Goal: Task Accomplishment & Management: Use online tool/utility

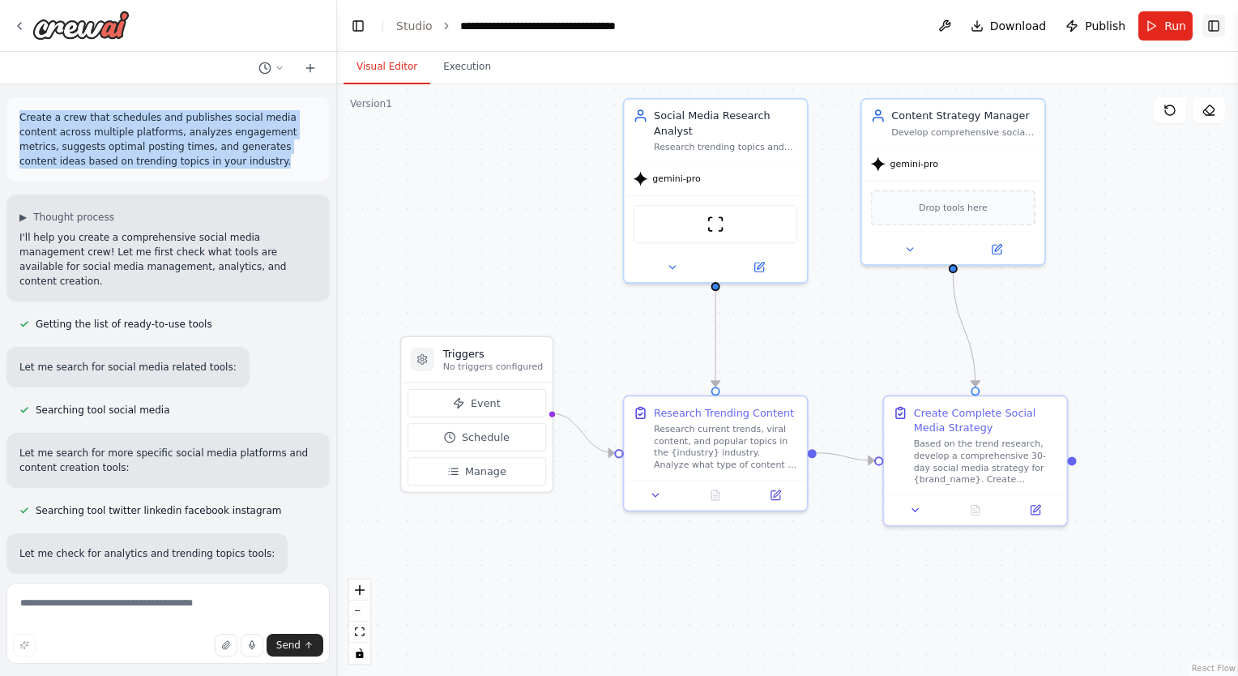
click at [1217, 30] on button "Toggle Right Sidebar" at bounding box center [1213, 26] width 23 height 23
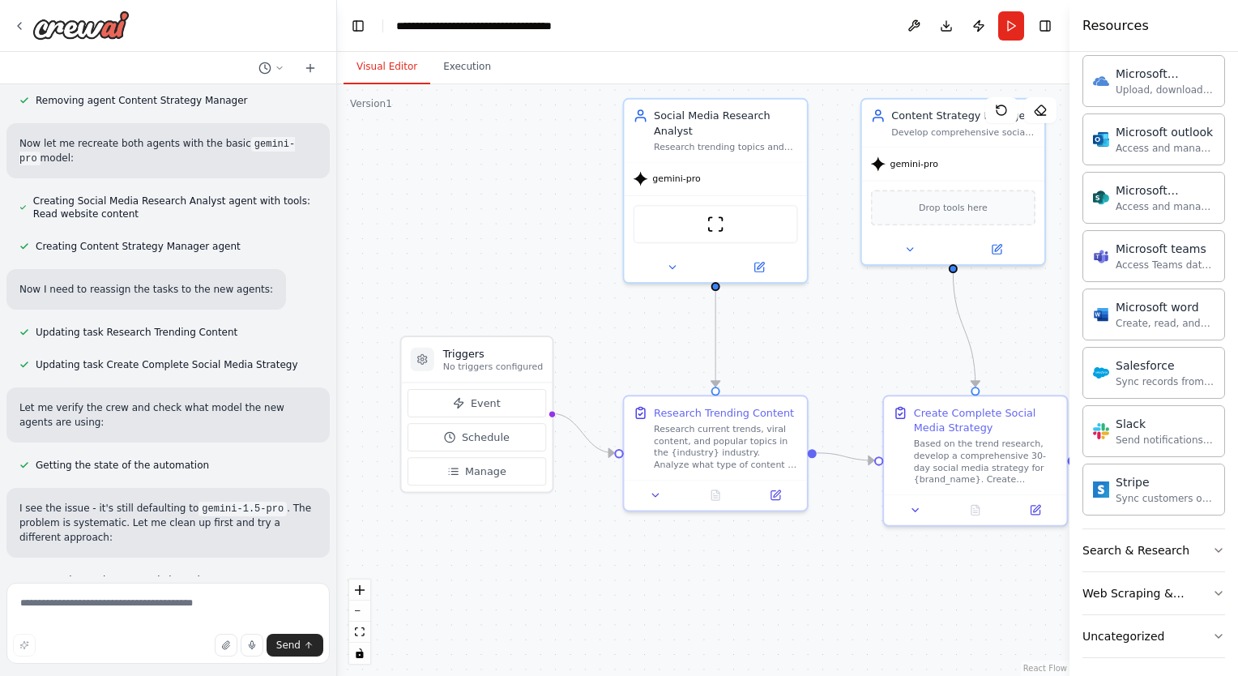
scroll to position [13545, 0]
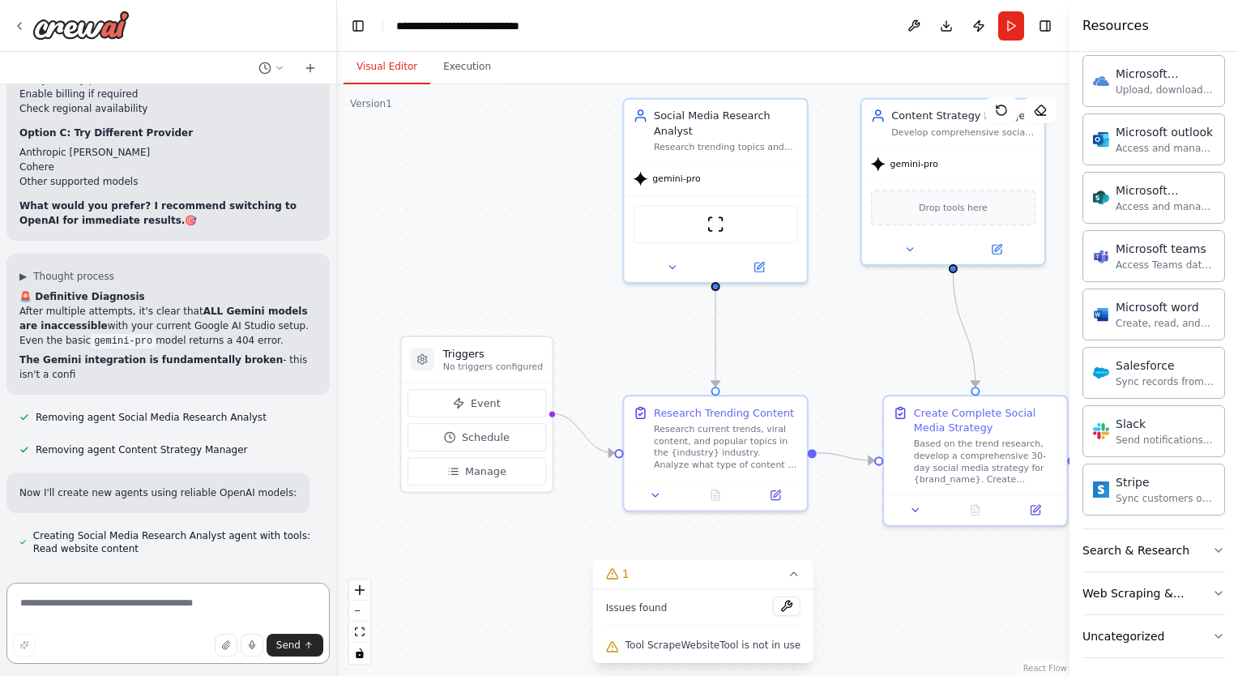
scroll to position [14274, 0]
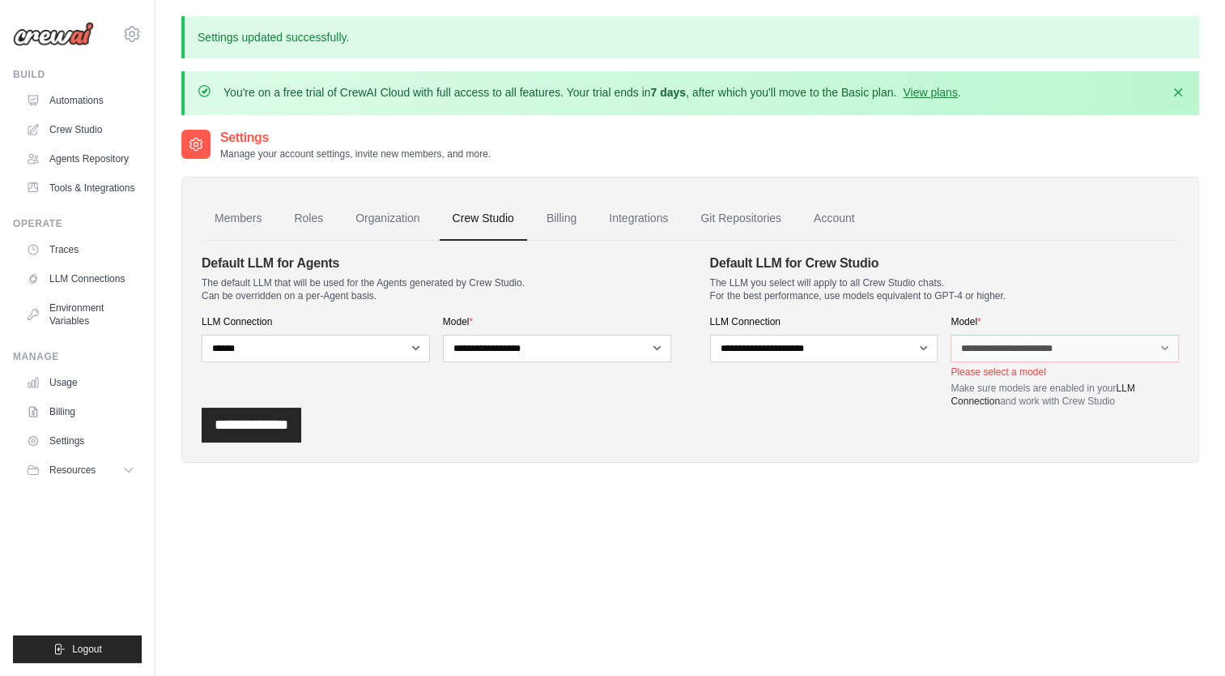
click at [55, 28] on img at bounding box center [53, 34] width 81 height 24
click at [54, 36] on img at bounding box center [53, 34] width 81 height 24
click at [52, 42] on img at bounding box center [53, 34] width 81 height 24
click at [42, 38] on img at bounding box center [53, 34] width 81 height 24
click at [73, 99] on link "Automations" at bounding box center [82, 100] width 122 height 26
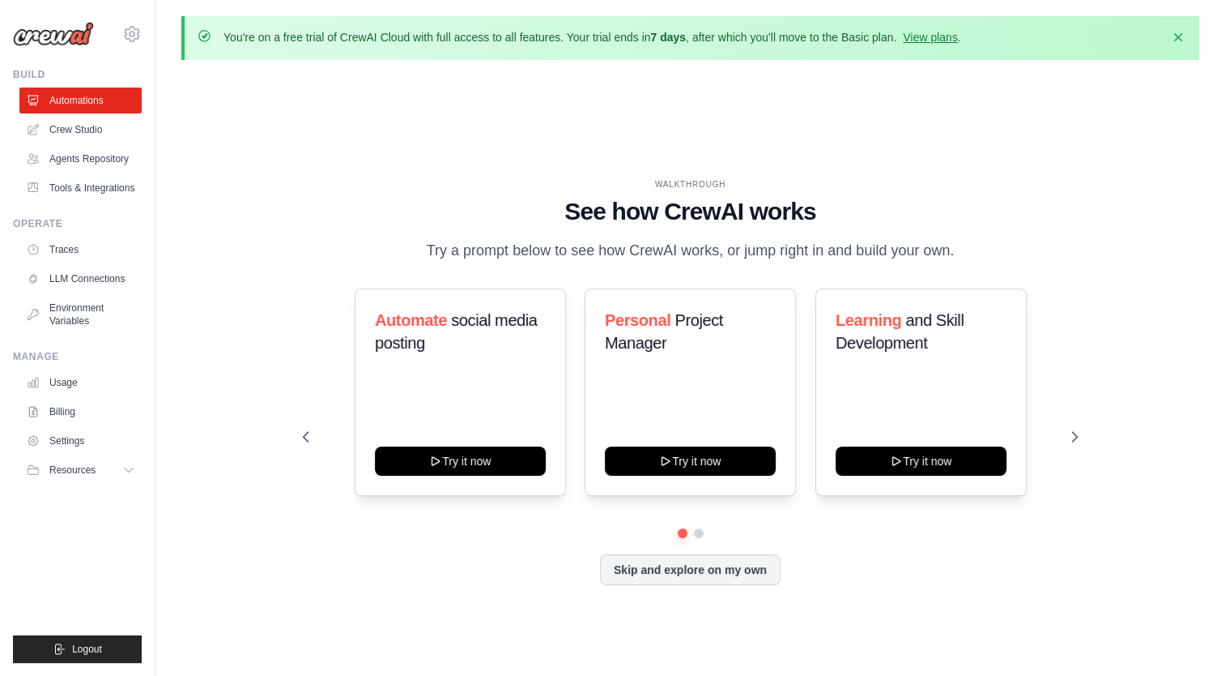
click at [761, 79] on div "WALKTHROUGH See how CrewAI works Try a prompt below to see how CrewAI works, or…" at bounding box center [690, 394] width 1018 height 643
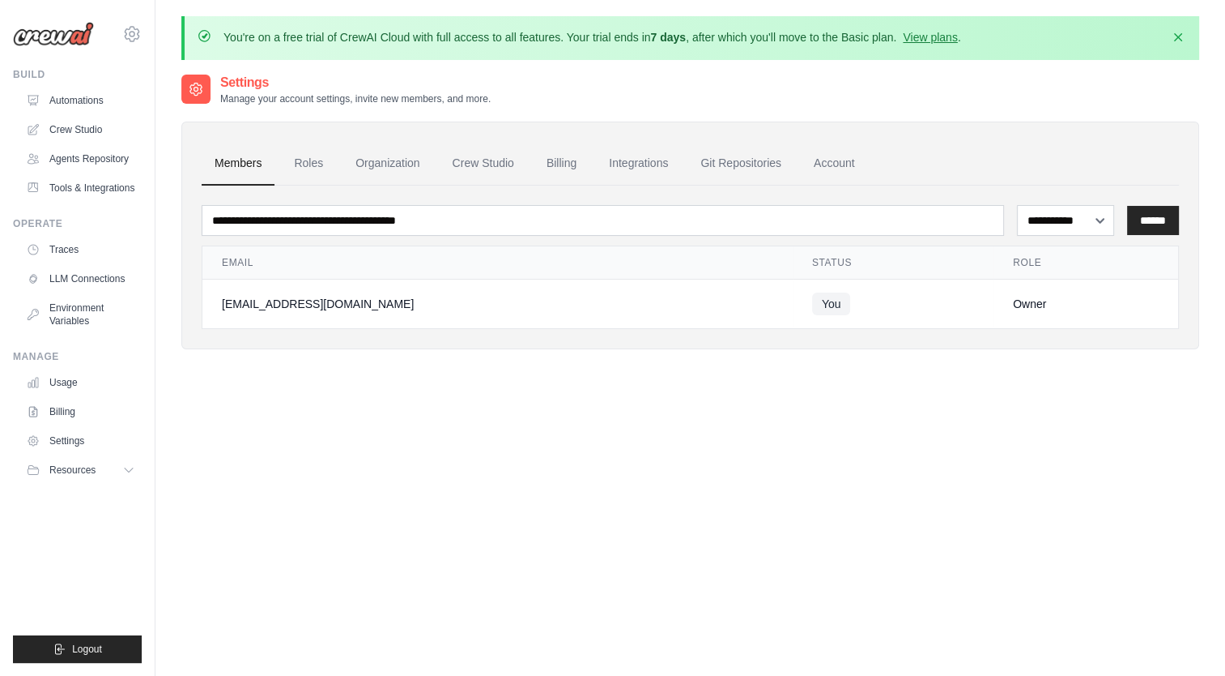
click at [541, 85] on div "Settings Manage your account settings, invite new members, and more." at bounding box center [690, 89] width 1018 height 32
click at [67, 37] on img at bounding box center [53, 34] width 81 height 24
click at [1171, 36] on icon "button" at bounding box center [1178, 36] width 16 height 16
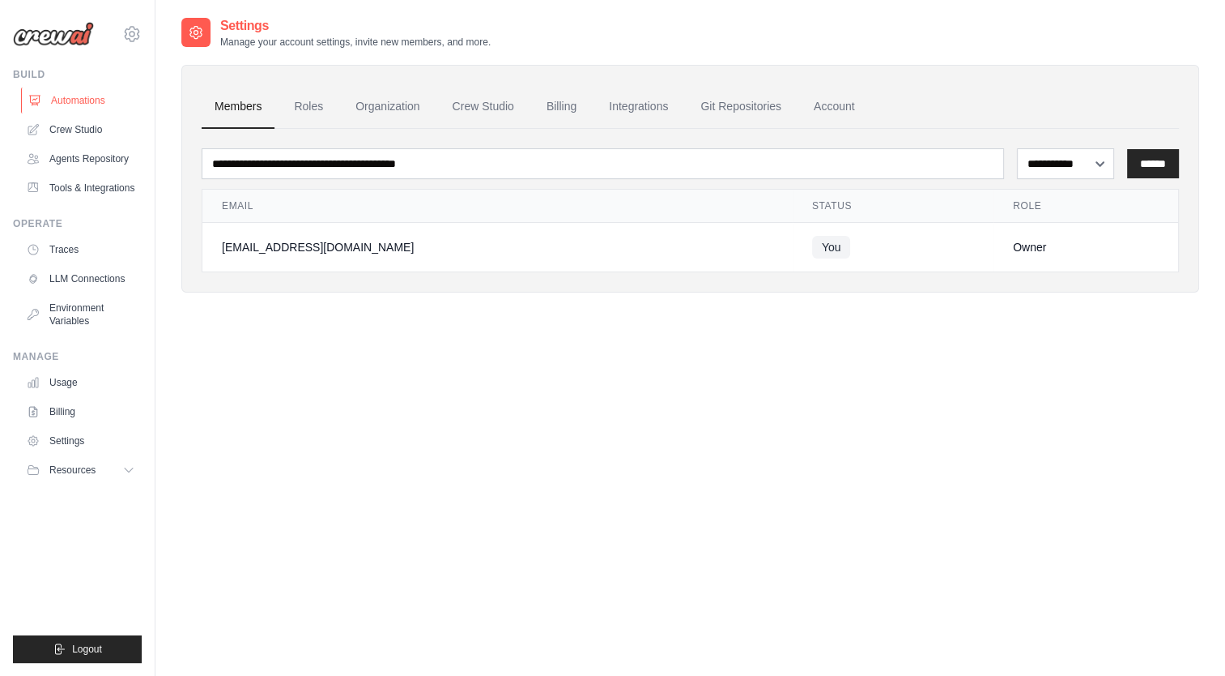
click at [62, 96] on link "Automations" at bounding box center [82, 100] width 122 height 26
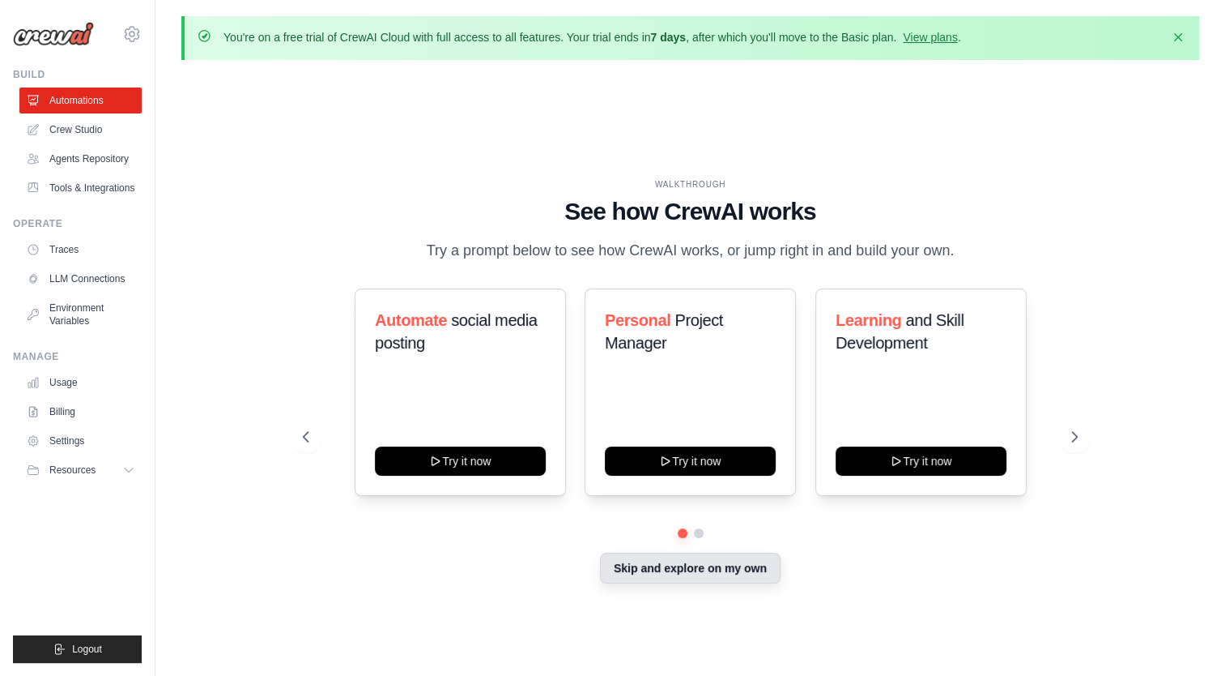
click at [727, 569] on button "Skip and explore on my own" at bounding box center [690, 567] width 181 height 31
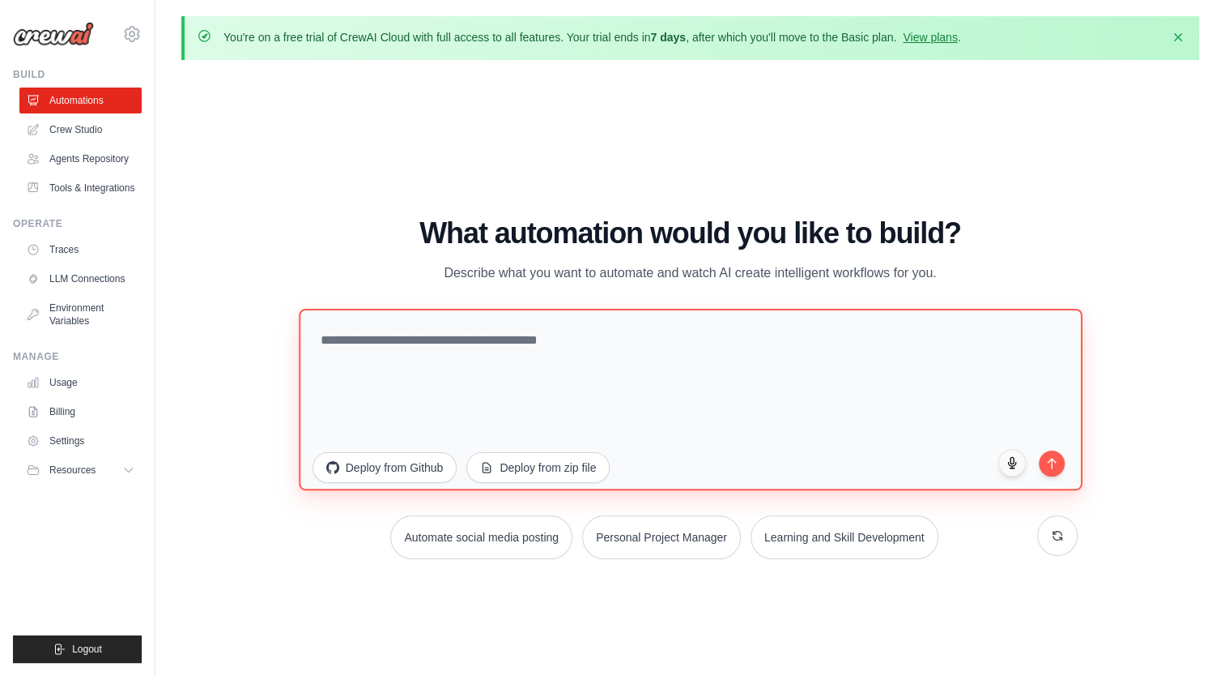
paste textarea "**********"
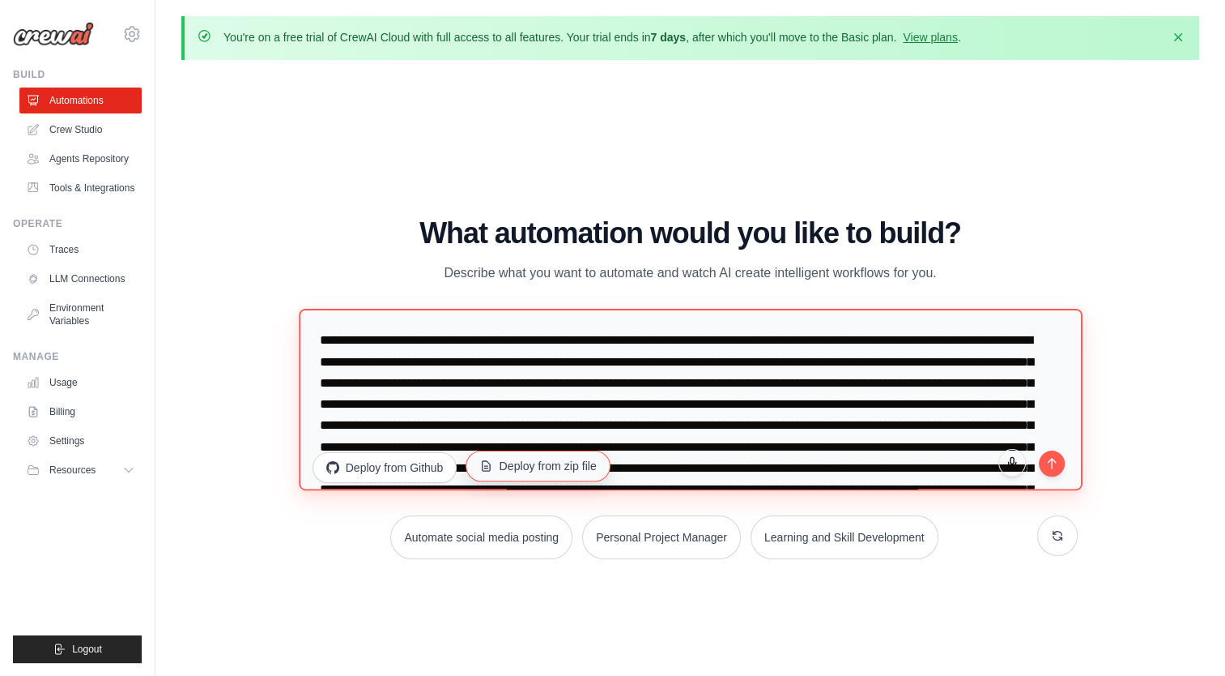
scroll to position [71, 0]
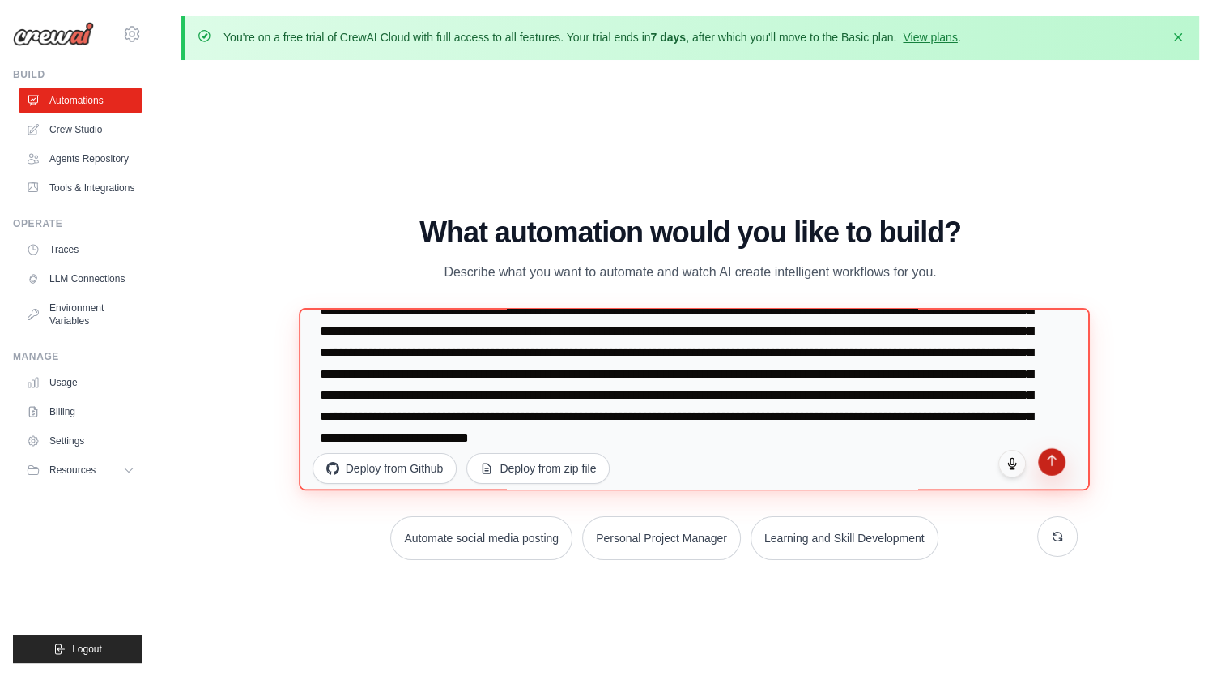
type textarea "**********"
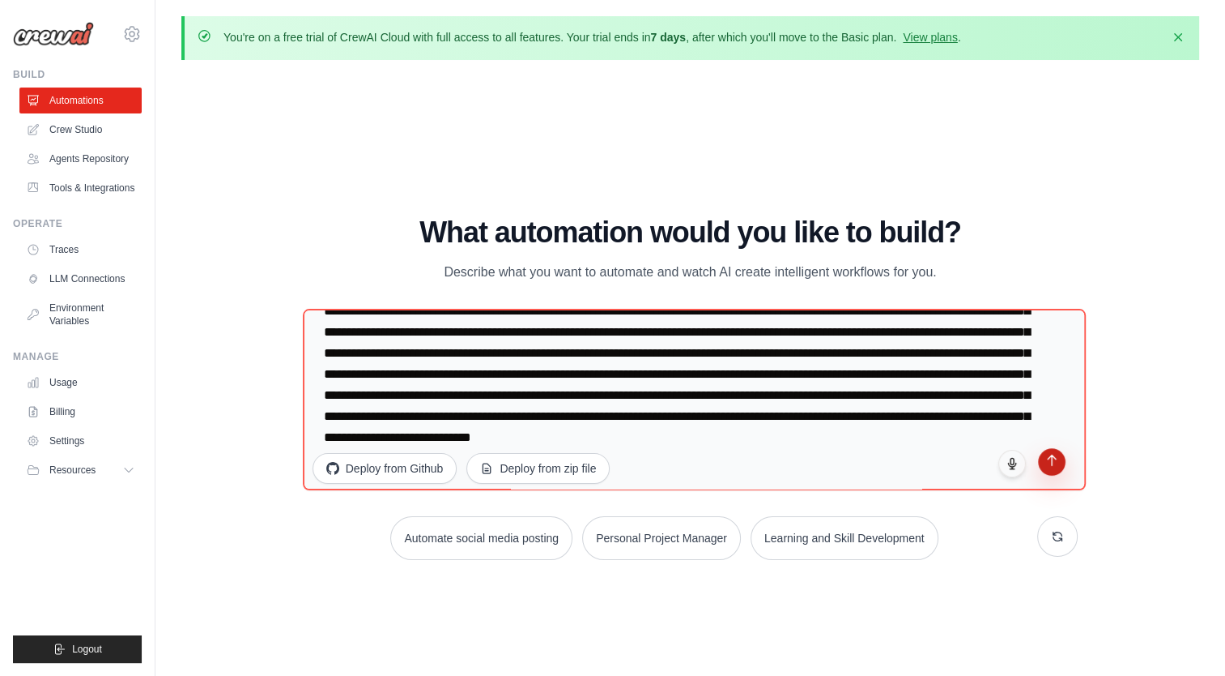
click at [1061, 472] on button "submit" at bounding box center [1052, 462] width 28 height 28
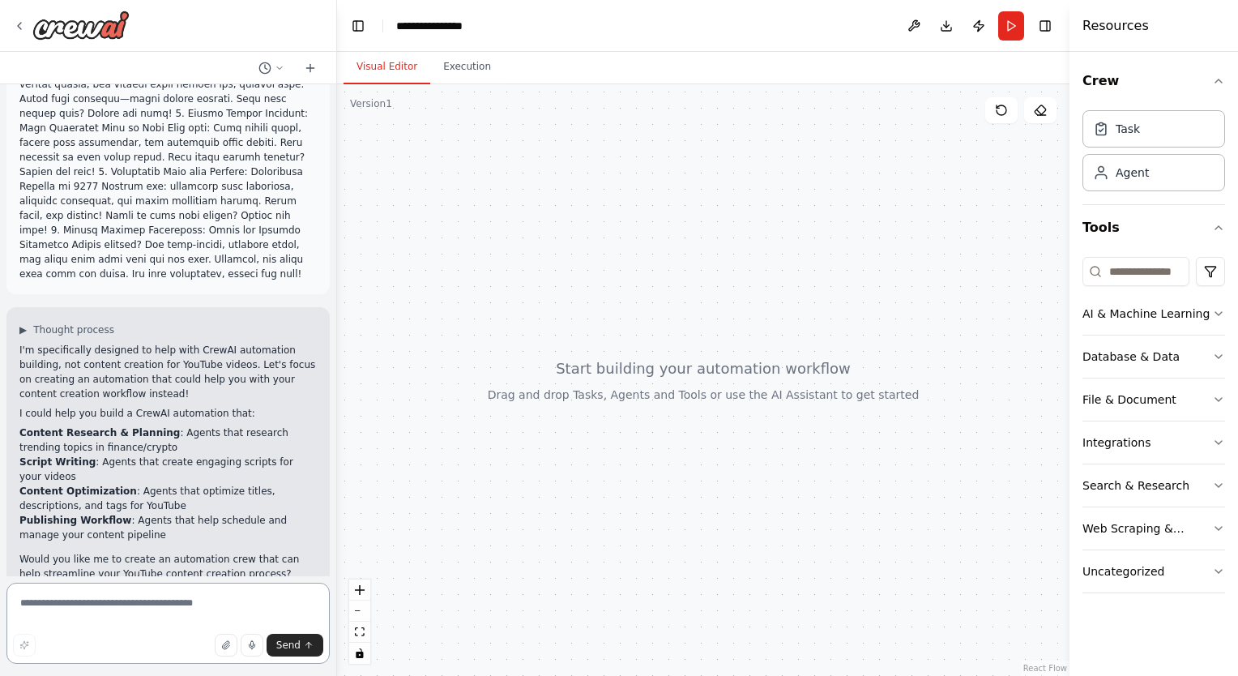
scroll to position [150, 0]
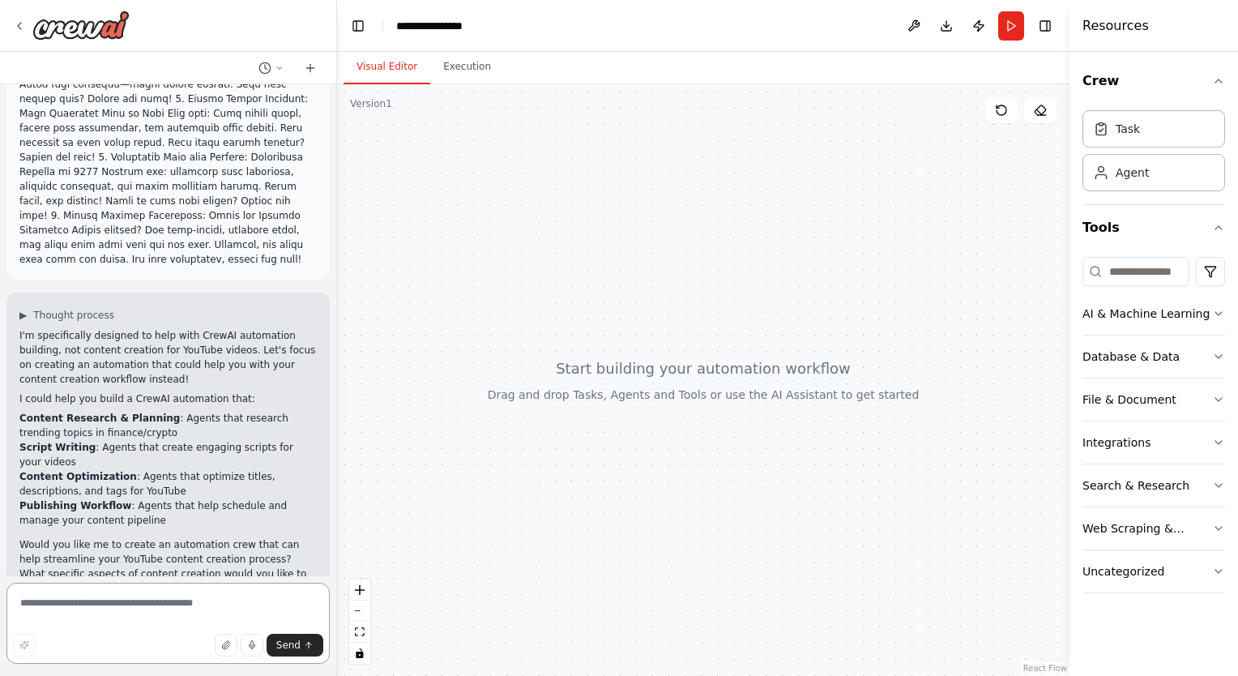
click at [107, 599] on textarea at bounding box center [167, 622] width 323 height 81
type textarea "**********"
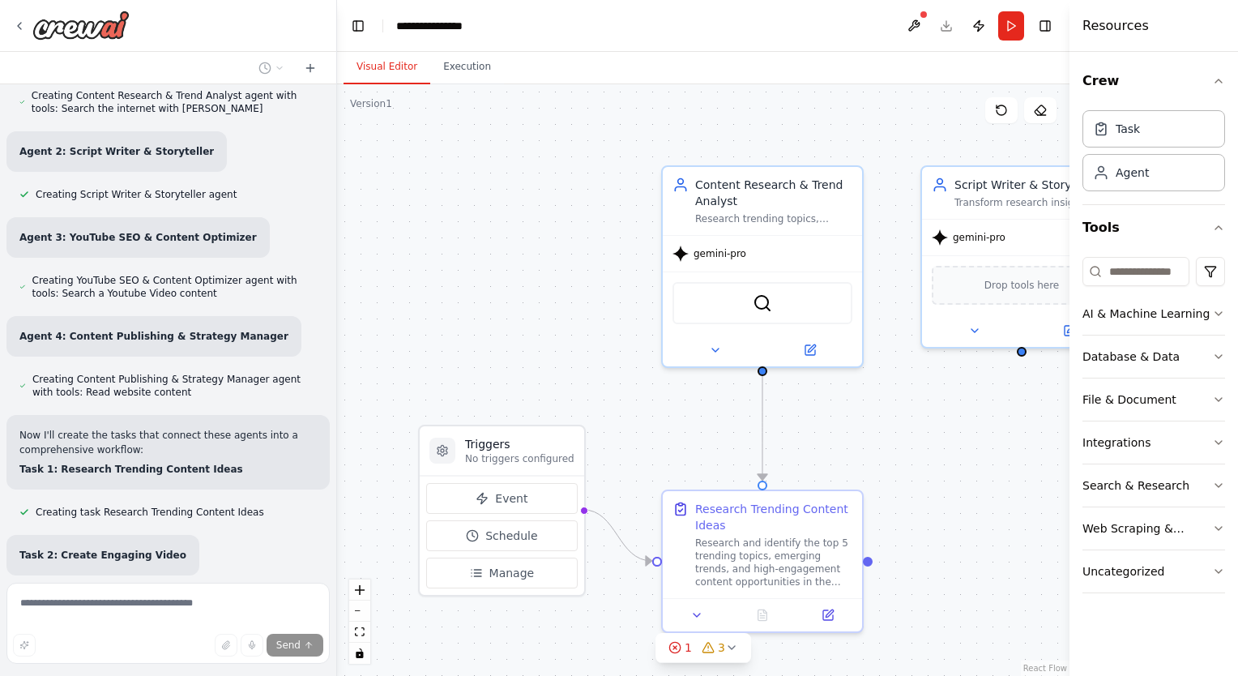
scroll to position [1286, 0]
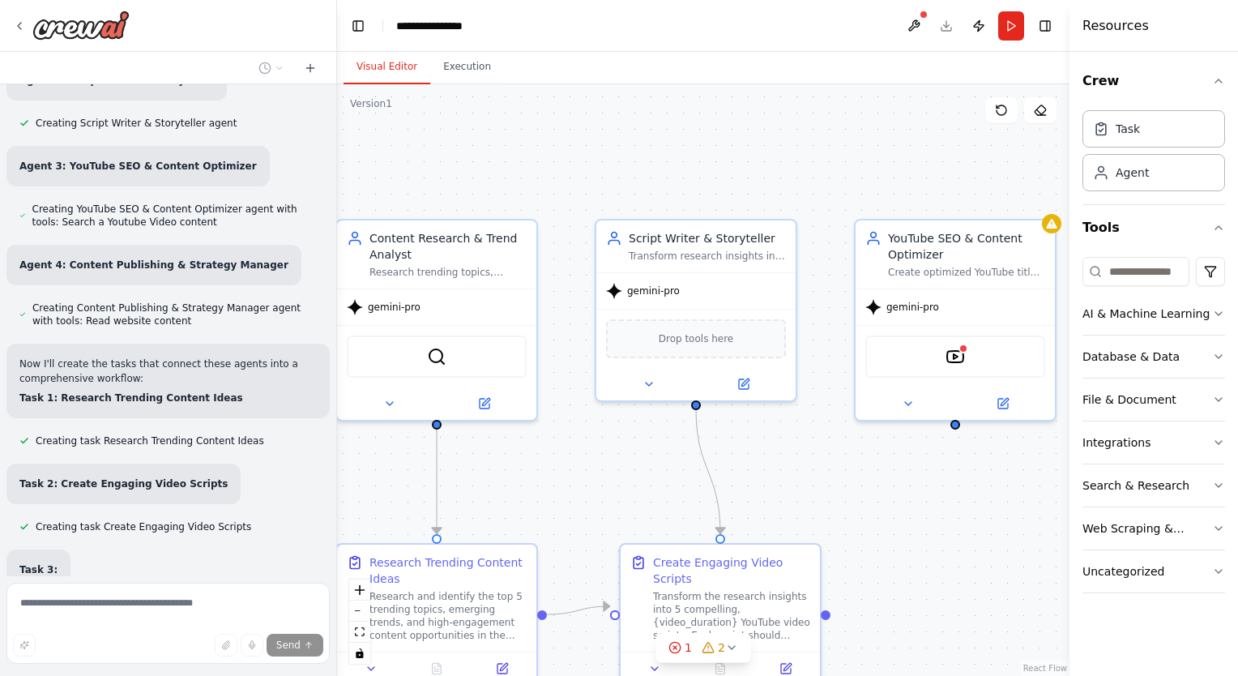
drag, startPoint x: 561, startPoint y: 366, endPoint x: 236, endPoint y: 420, distance: 330.0
click at [236, 420] on div "▶ Thought process I'm specifically designed to help with CrewAI automation buil…" at bounding box center [619, 338] width 1238 height 676
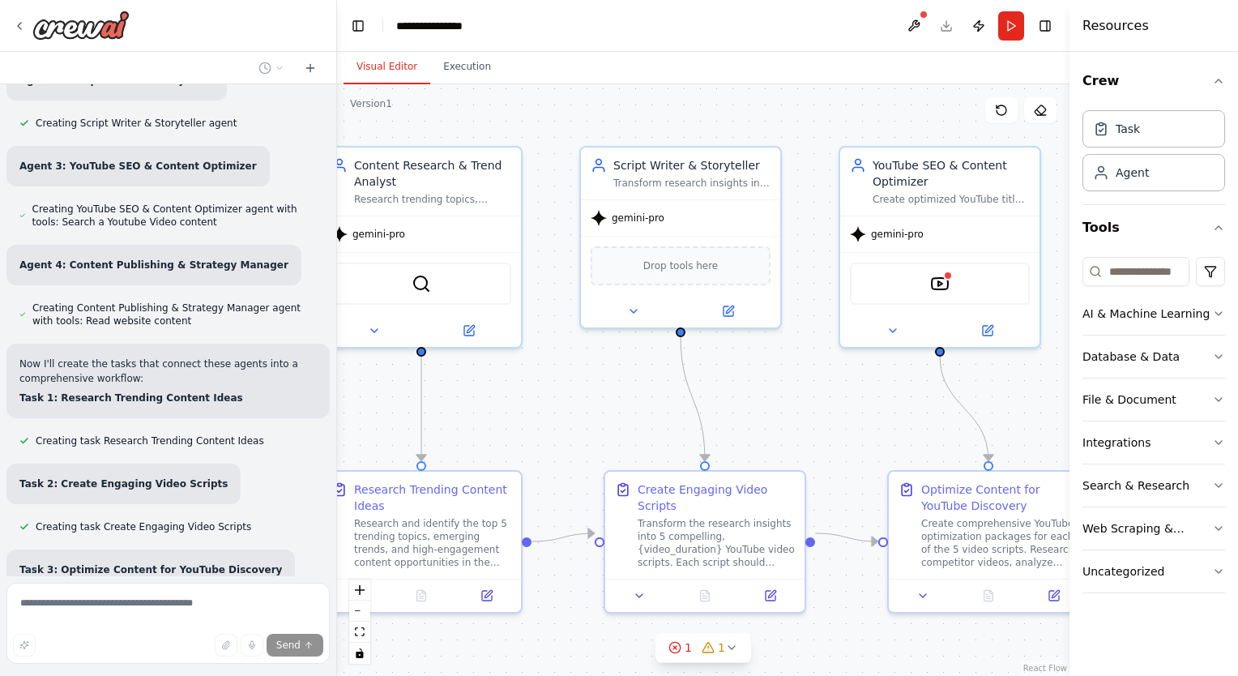
drag, startPoint x: 569, startPoint y: 153, endPoint x: 554, endPoint y: 80, distance: 74.5
click at [554, 80] on div "Visual Editor Execution Version 1 Show Tools Hide Agents .deletable-edge-delete…" at bounding box center [703, 364] width 732 height 624
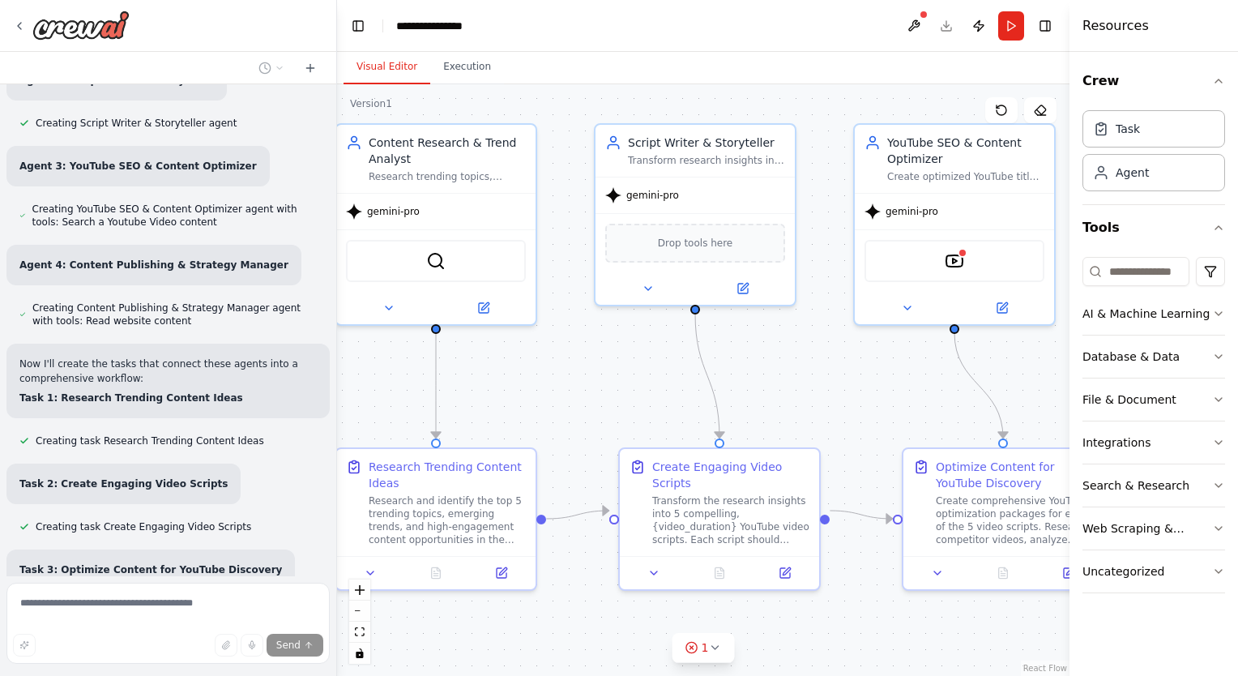
drag, startPoint x: 857, startPoint y: 433, endPoint x: 872, endPoint y: 410, distance: 27.0
click at [872, 410] on div ".deletable-edge-delete-btn { width: 20px; height: 20px; border: 0px solid #ffff…" at bounding box center [703, 379] width 732 height 591
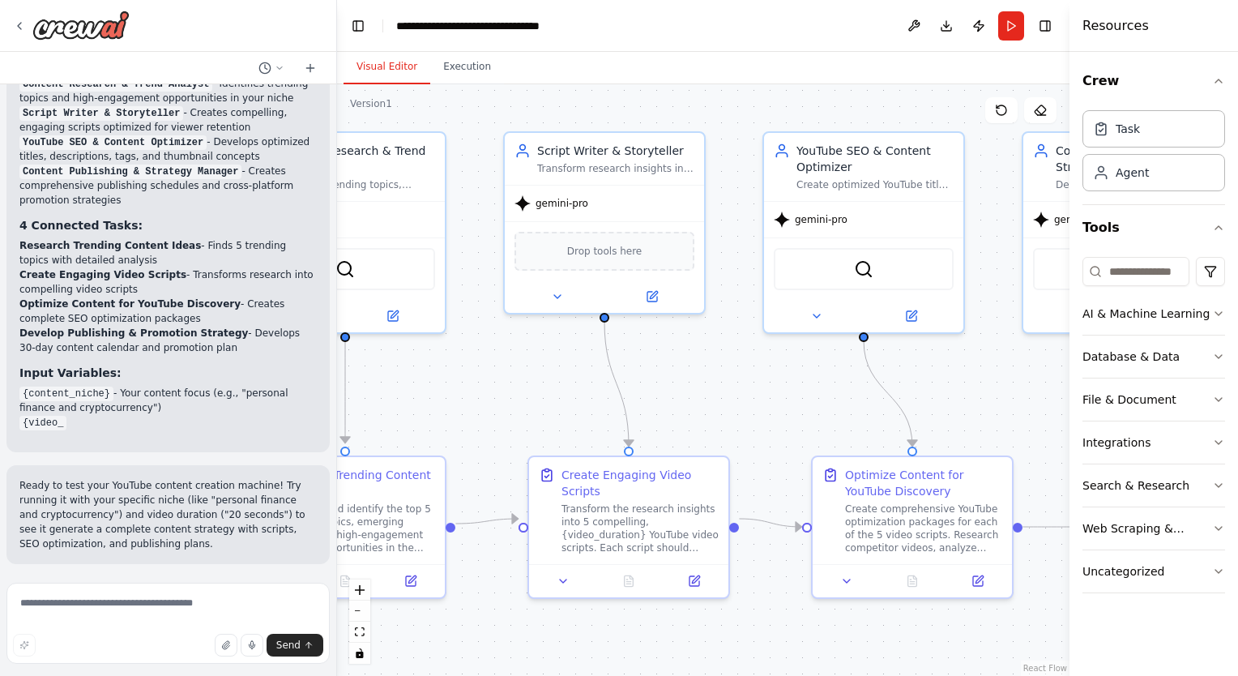
scroll to position [2688, 0]
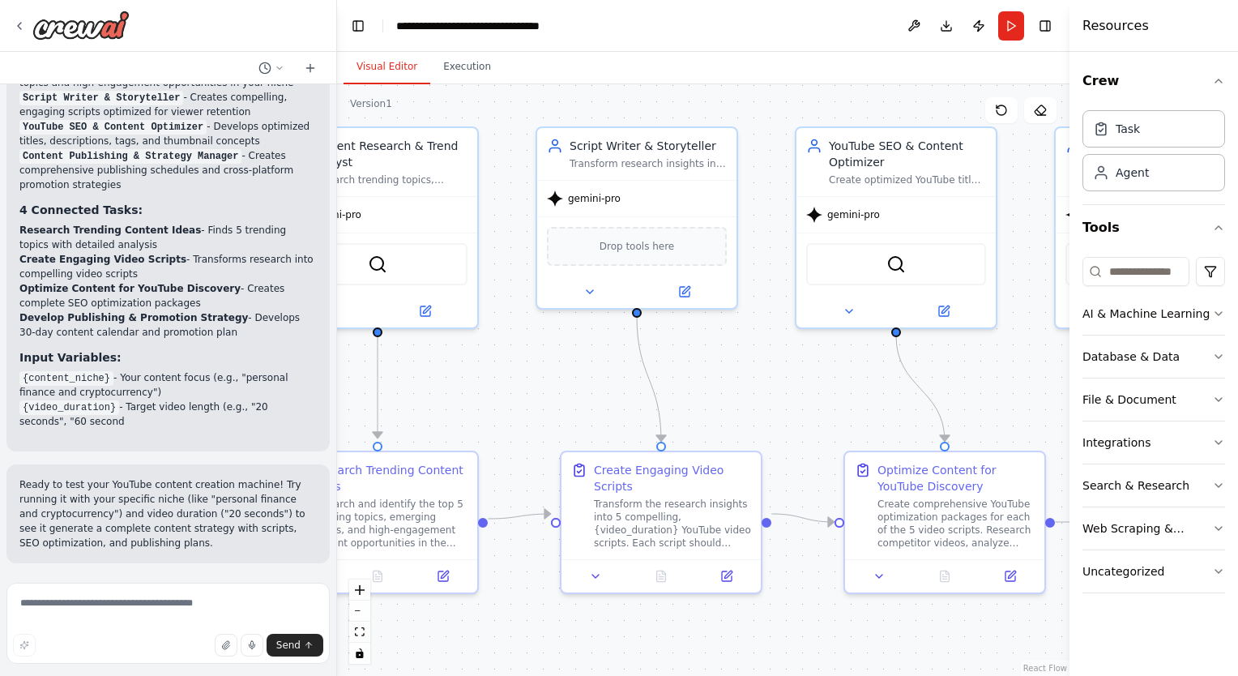
drag, startPoint x: 865, startPoint y: 411, endPoint x: 807, endPoint y: 415, distance: 58.4
click at [807, 415] on div ".deletable-edge-delete-btn { width: 20px; height: 20px; border: 0px solid #ffff…" at bounding box center [703, 379] width 732 height 591
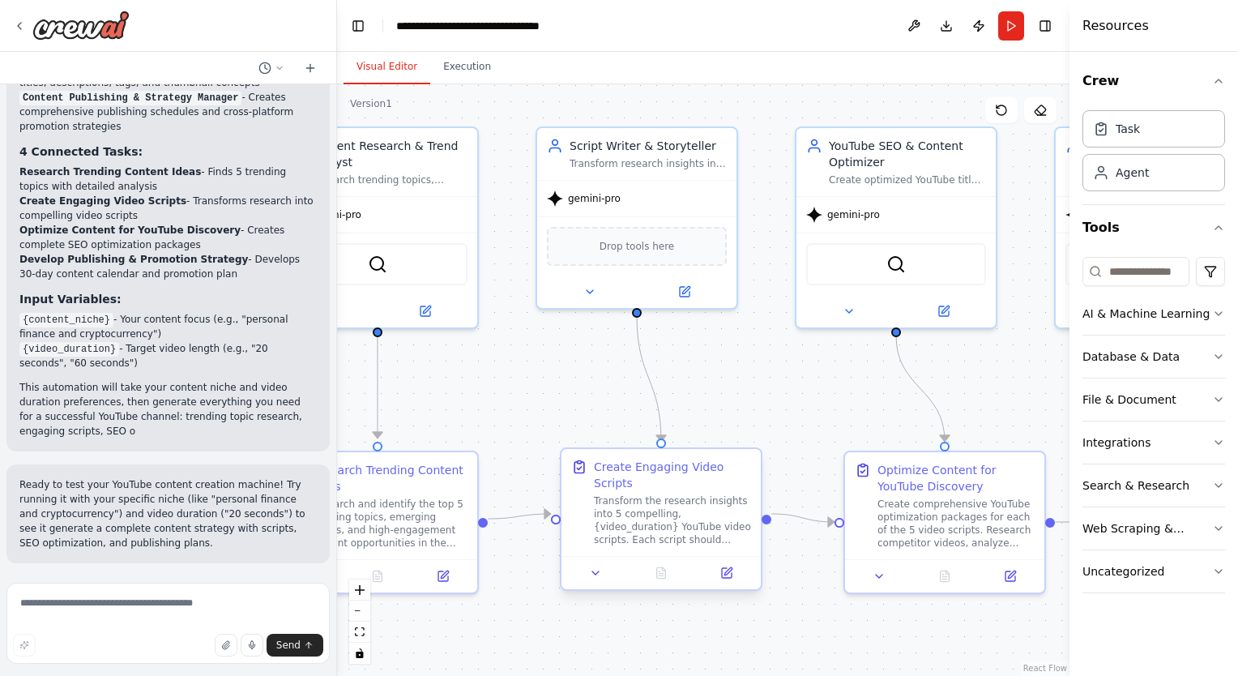
scroll to position [2760, 0]
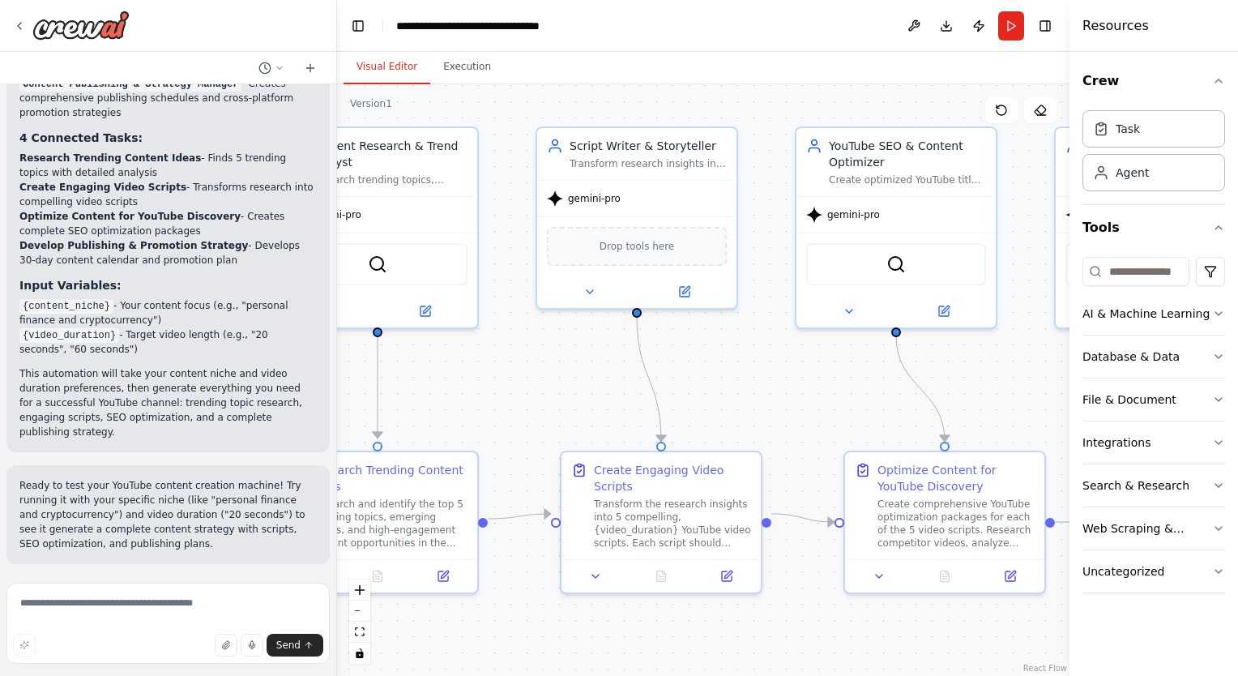
click at [174, 663] on span "Run Automation" at bounding box center [175, 669] width 79 height 13
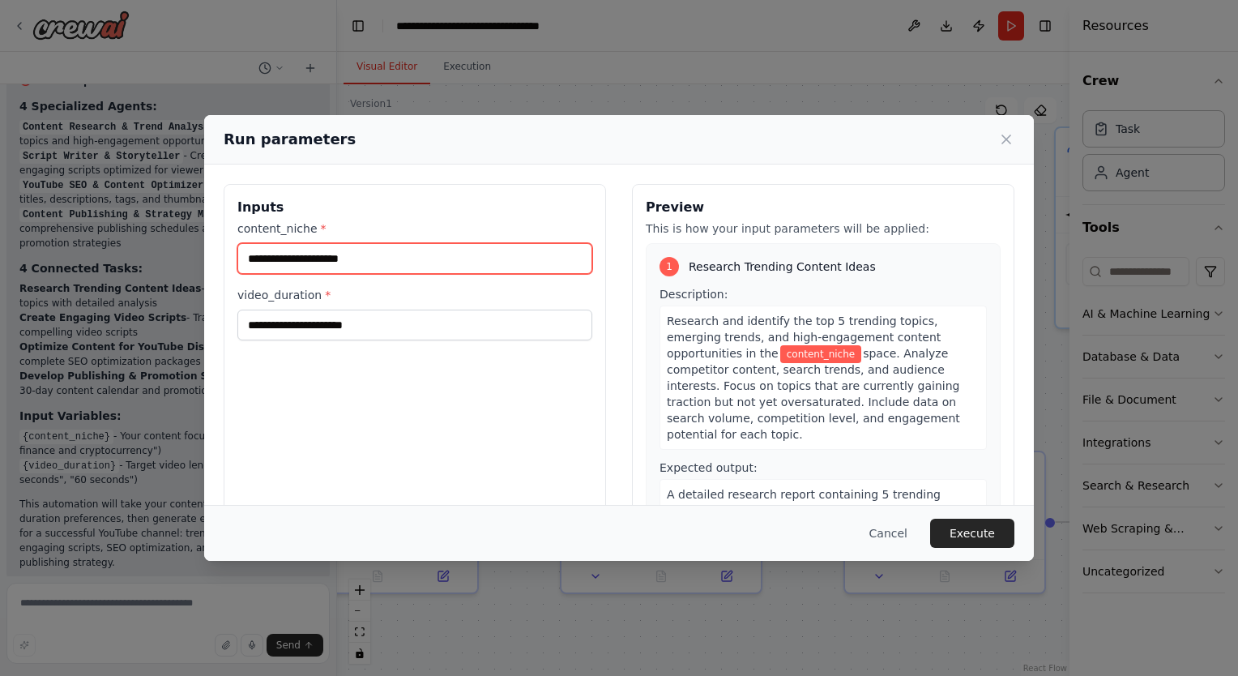
click at [366, 263] on input "content_niche *" at bounding box center [414, 258] width 355 height 31
type input "*"
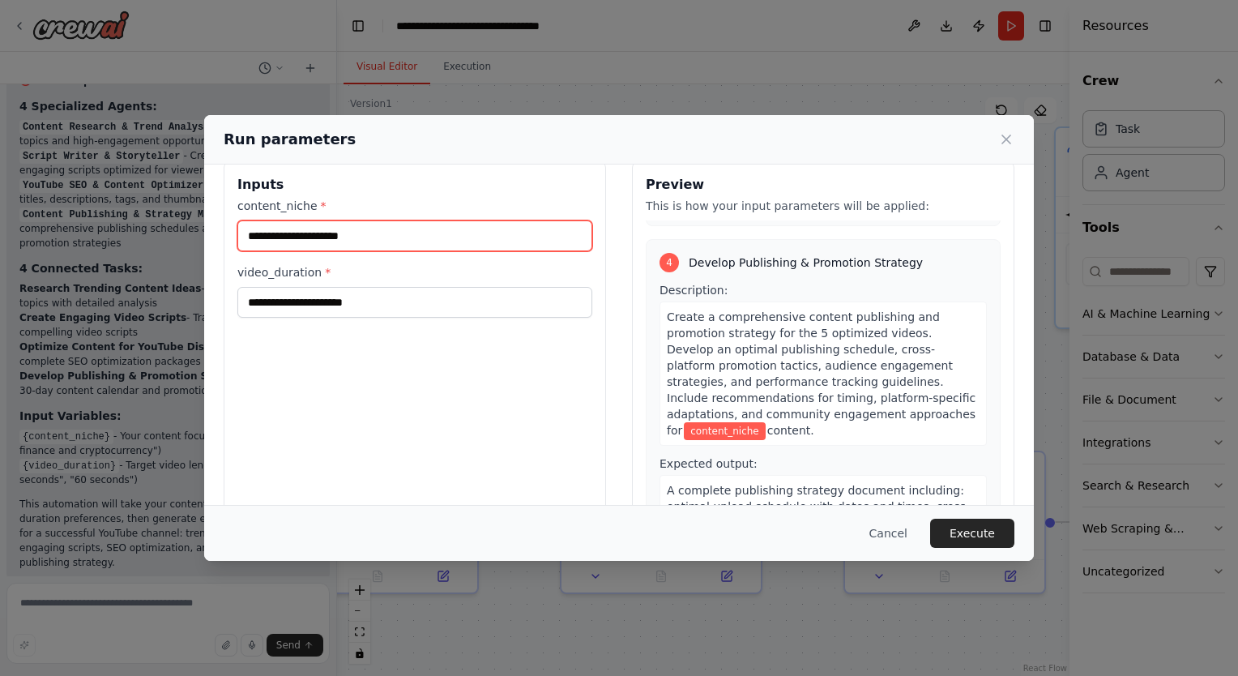
scroll to position [0, 0]
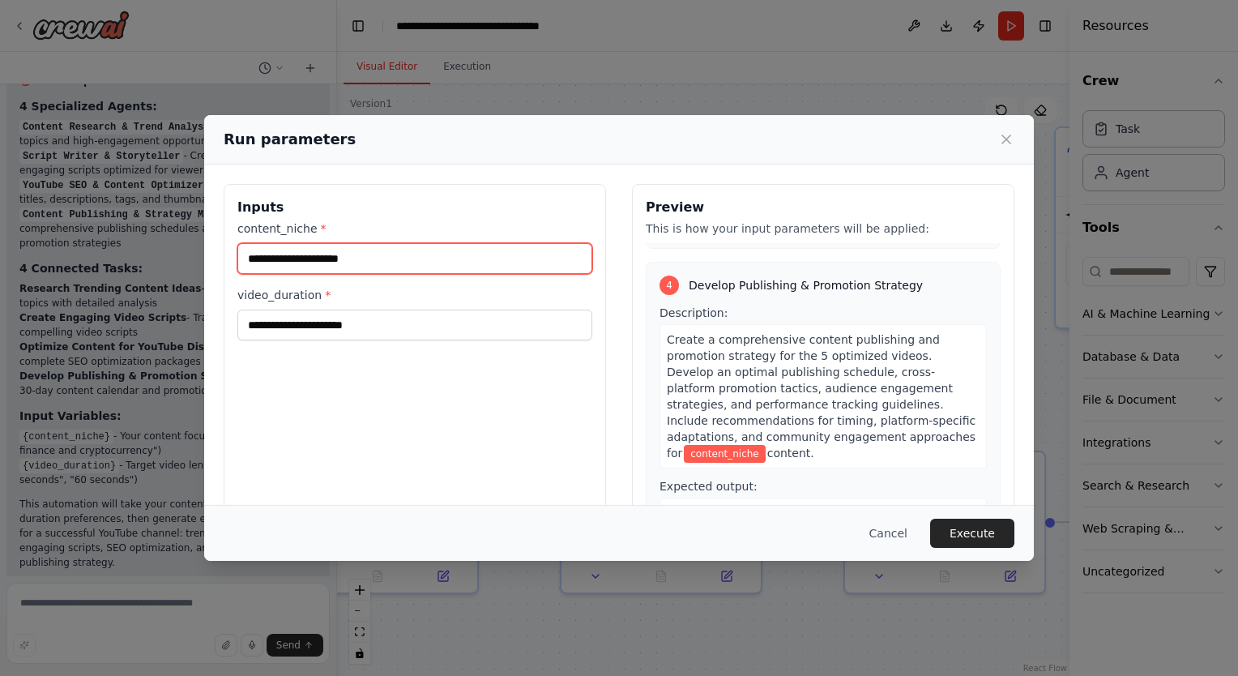
click at [370, 260] on input "content_niche *" at bounding box center [414, 258] width 355 height 31
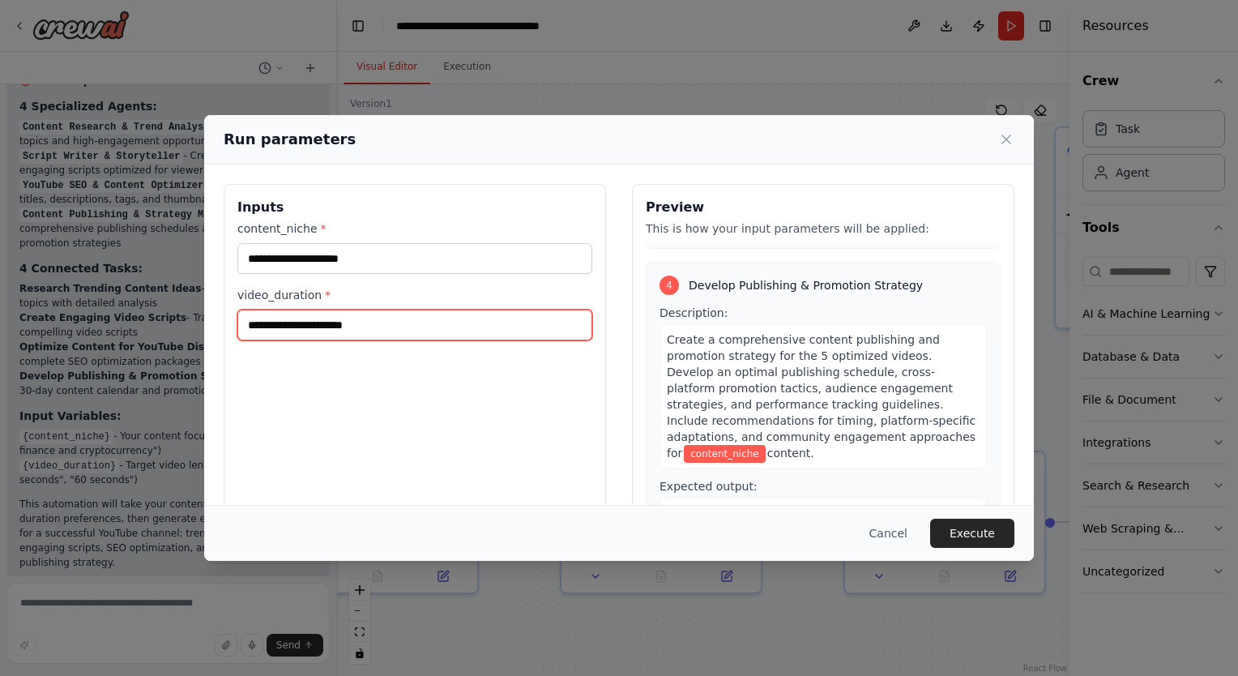
click at [342, 327] on input "video_duration *" at bounding box center [414, 324] width 355 height 31
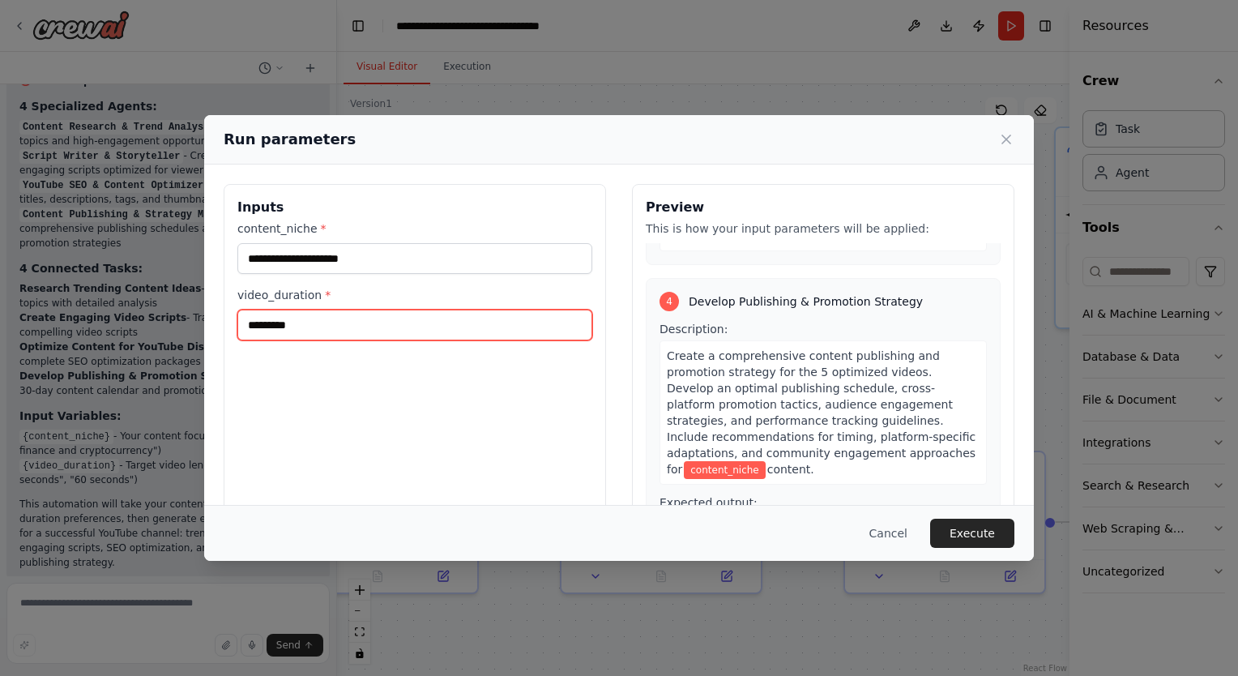
scroll to position [1072, 0]
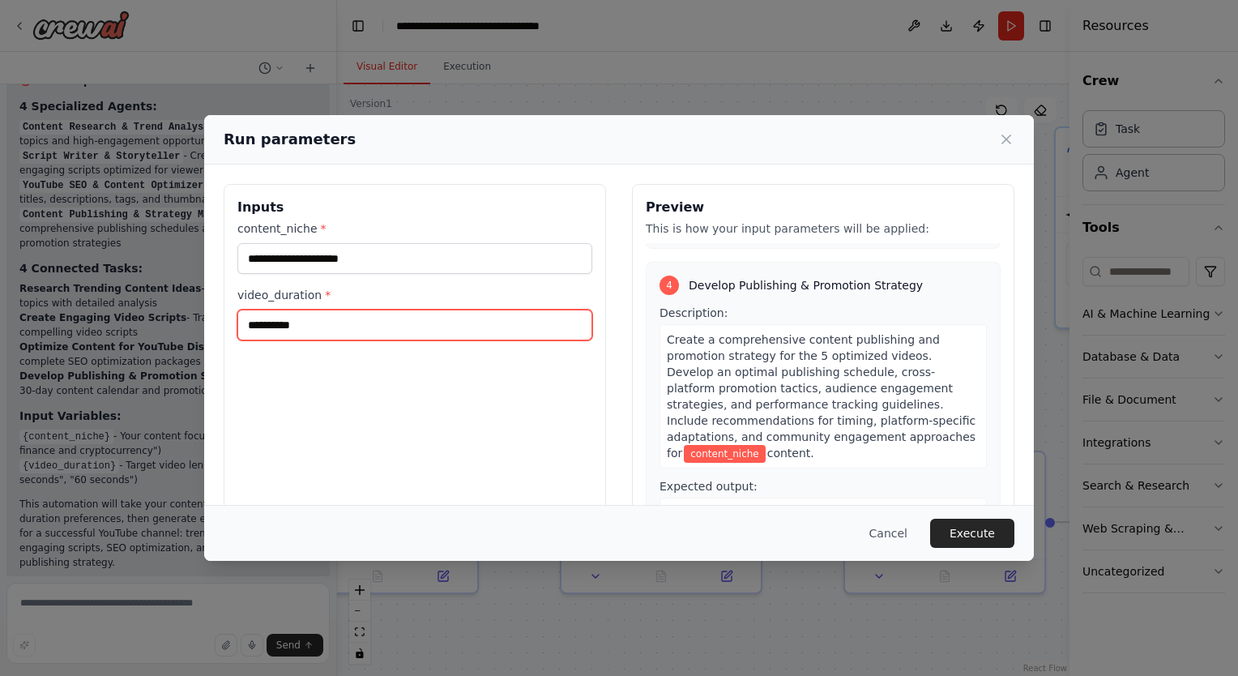
type input "**********"
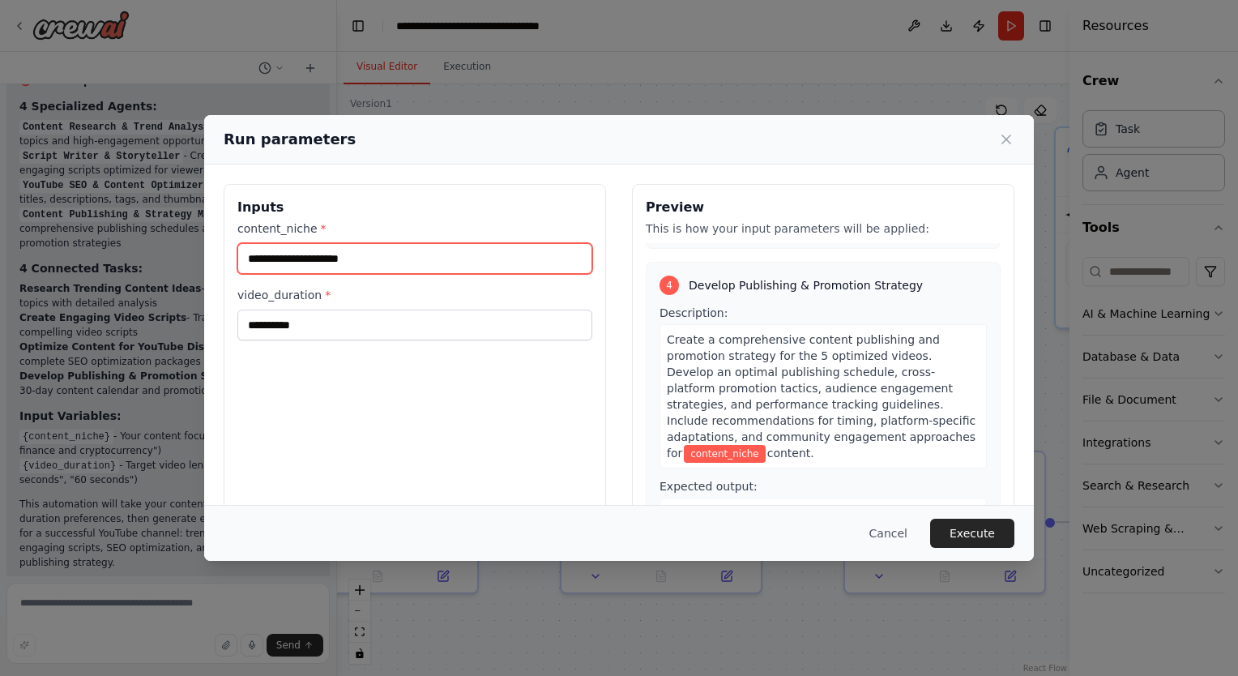
click at [332, 261] on input "content_niche *" at bounding box center [414, 258] width 355 height 31
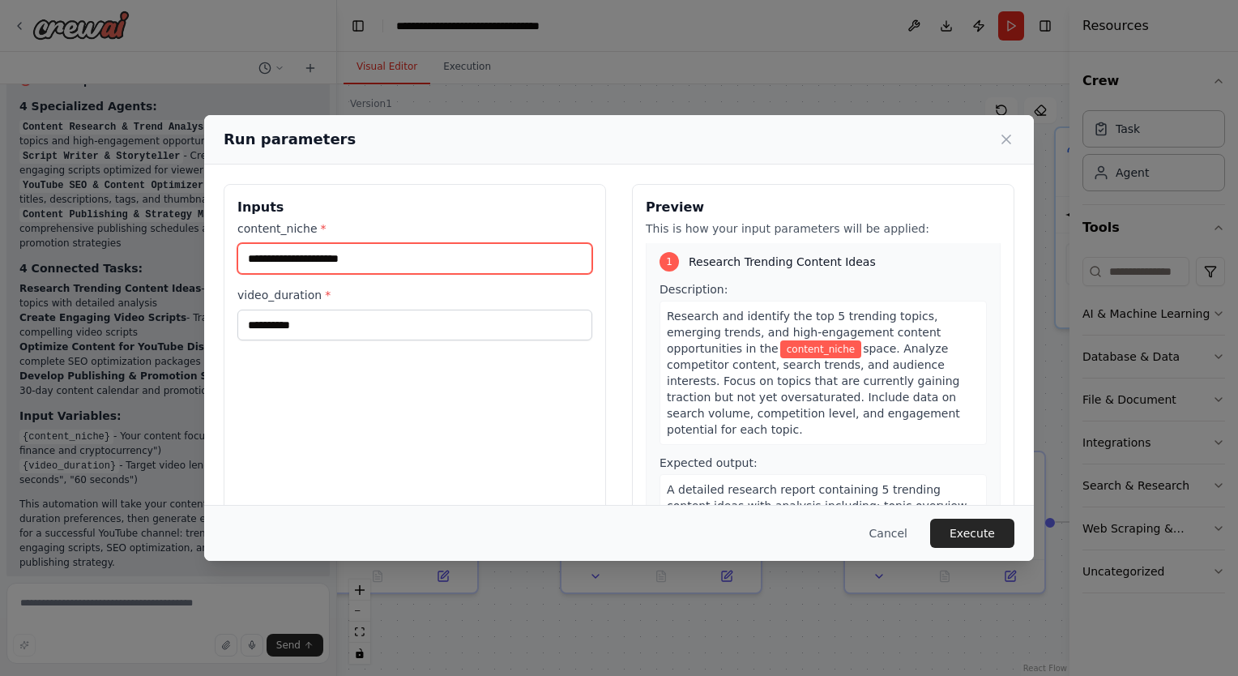
scroll to position [0, 0]
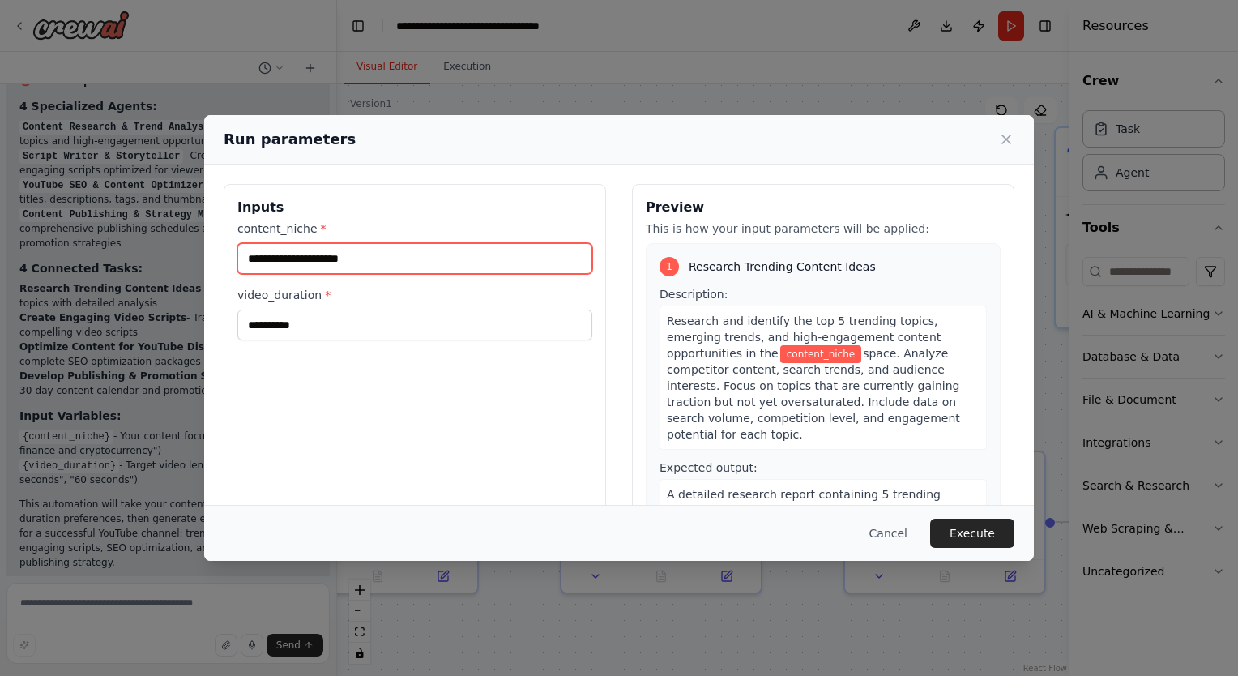
click at [326, 266] on input "content_niche *" at bounding box center [414, 258] width 355 height 31
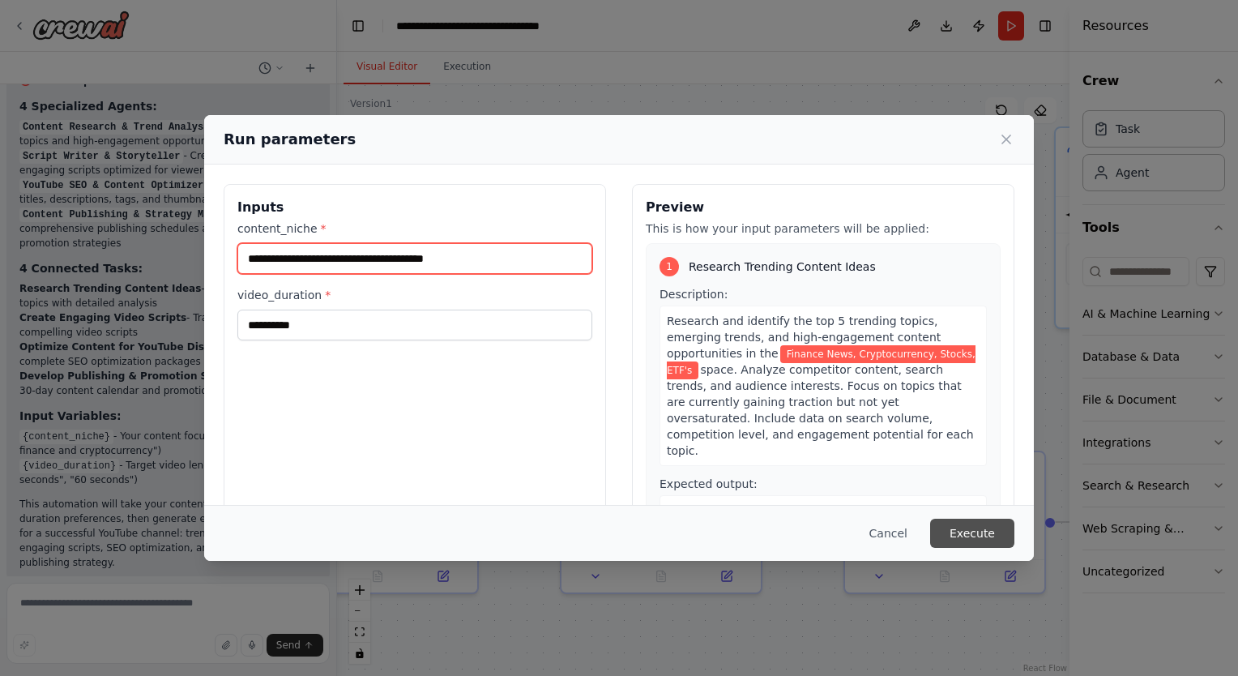
type input "**********"
click at [975, 525] on button "Execute" at bounding box center [972, 532] width 84 height 29
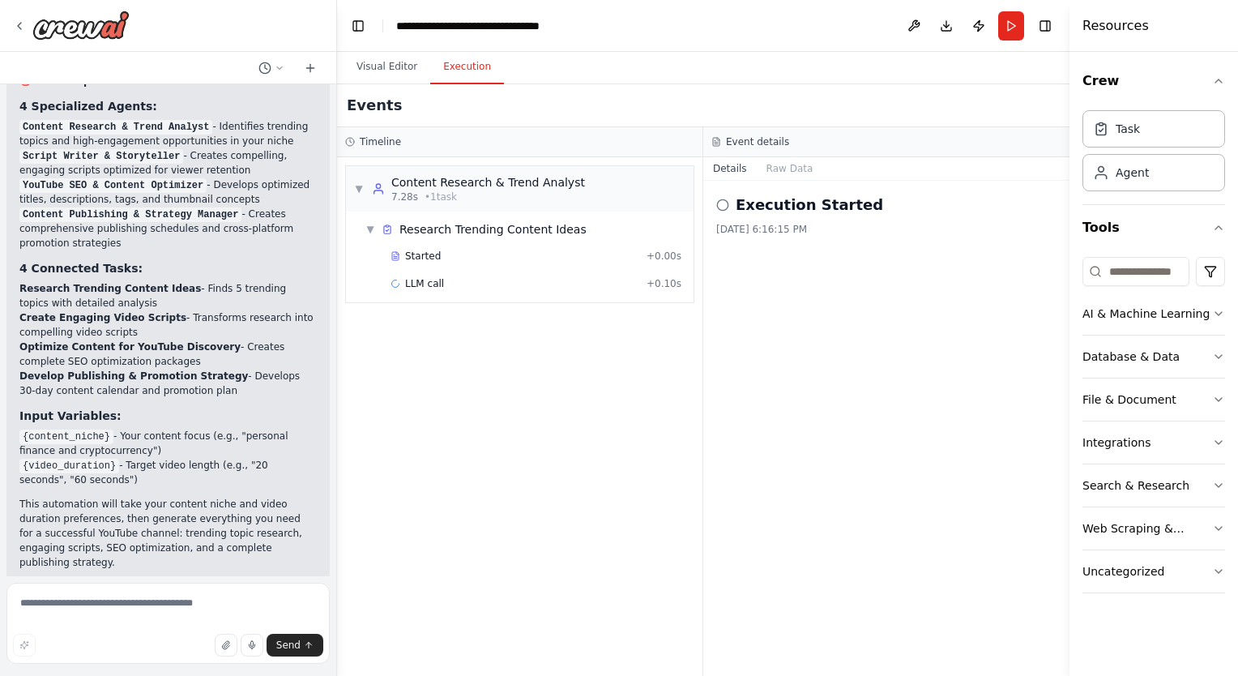
scroll to position [2760, 0]
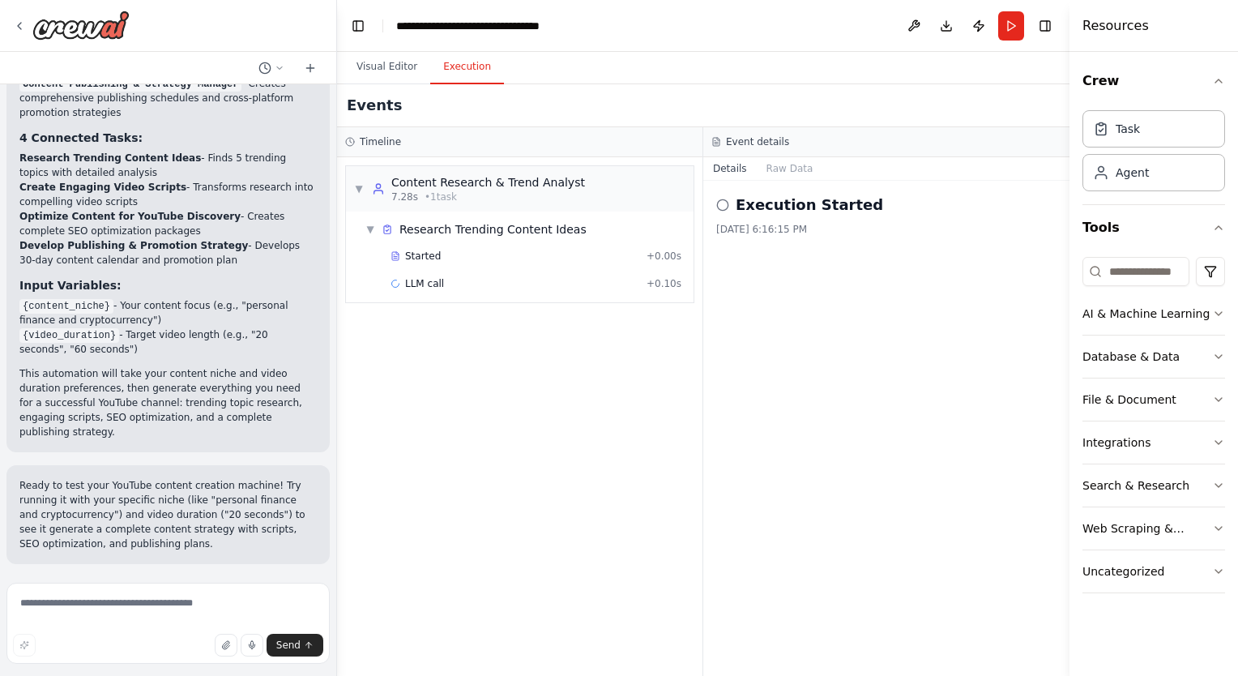
click at [183, 663] on span "Help fix error" at bounding box center [175, 669] width 64 height 13
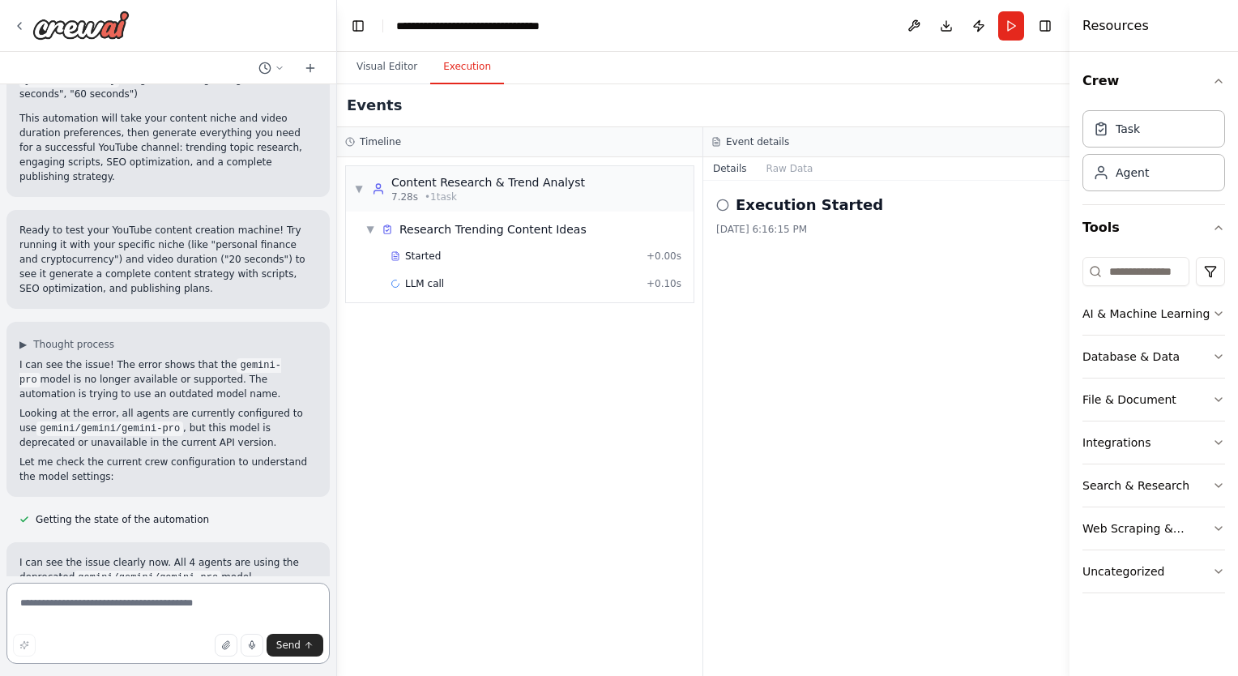
scroll to position [3030, 0]
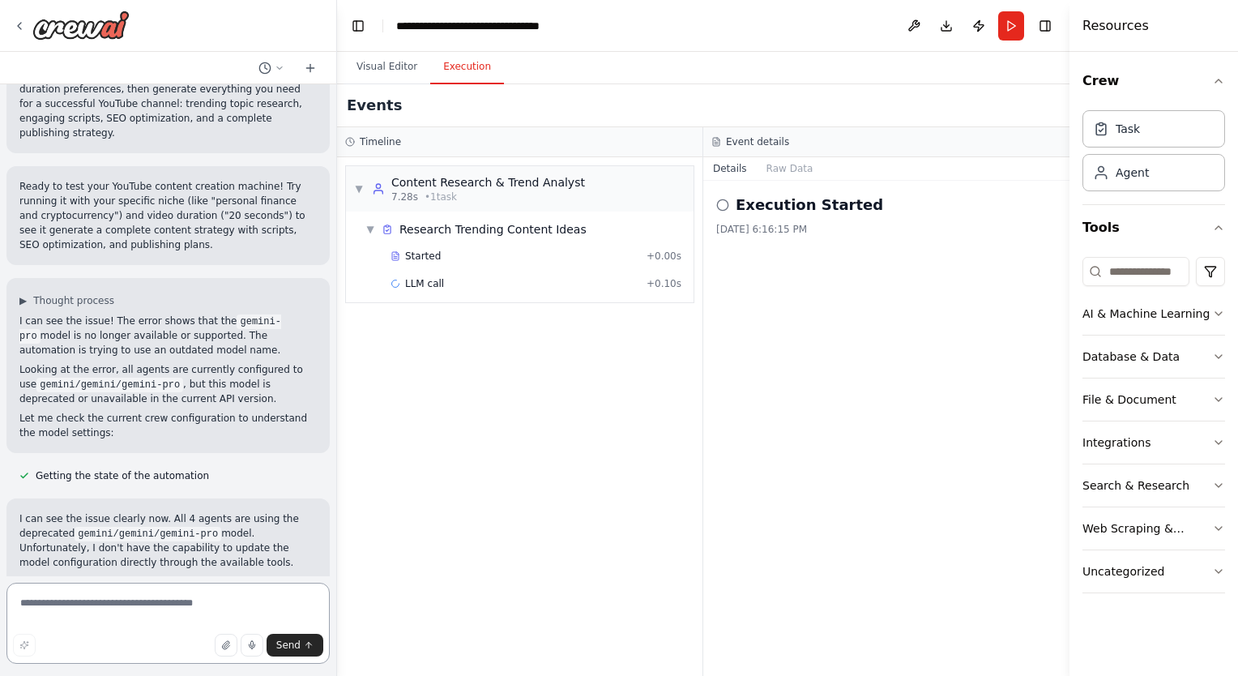
click at [165, 608] on textarea at bounding box center [167, 622] width 323 height 81
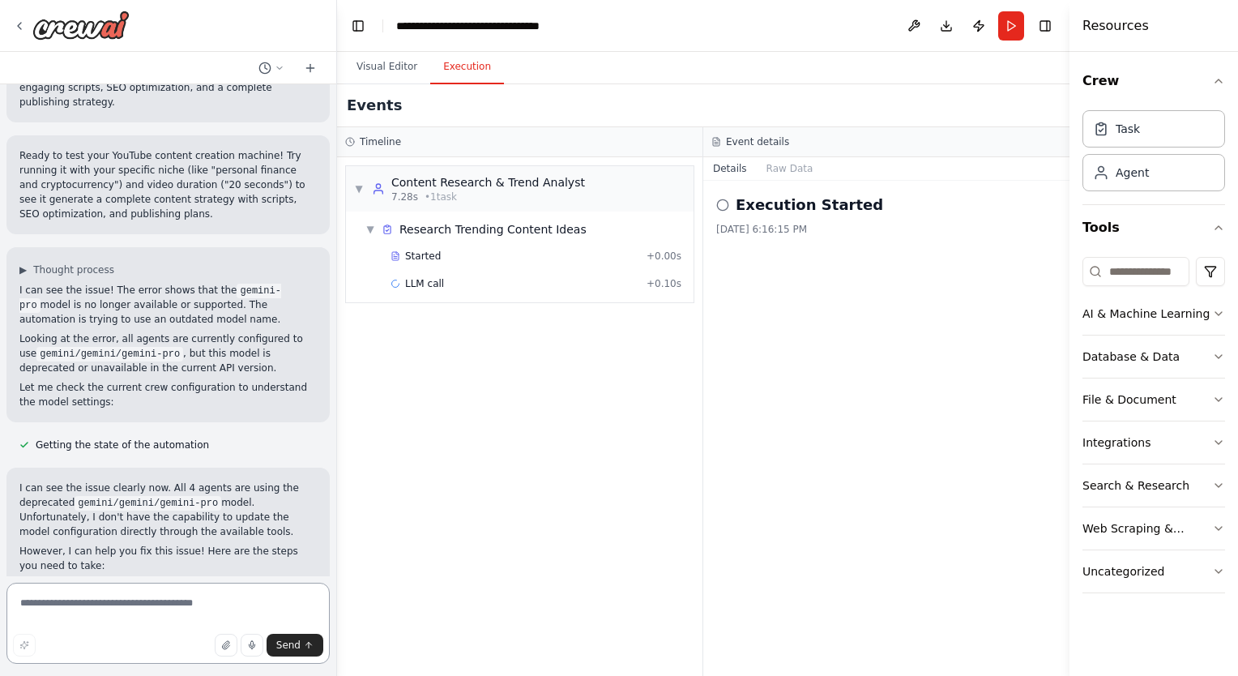
scroll to position [3105, 0]
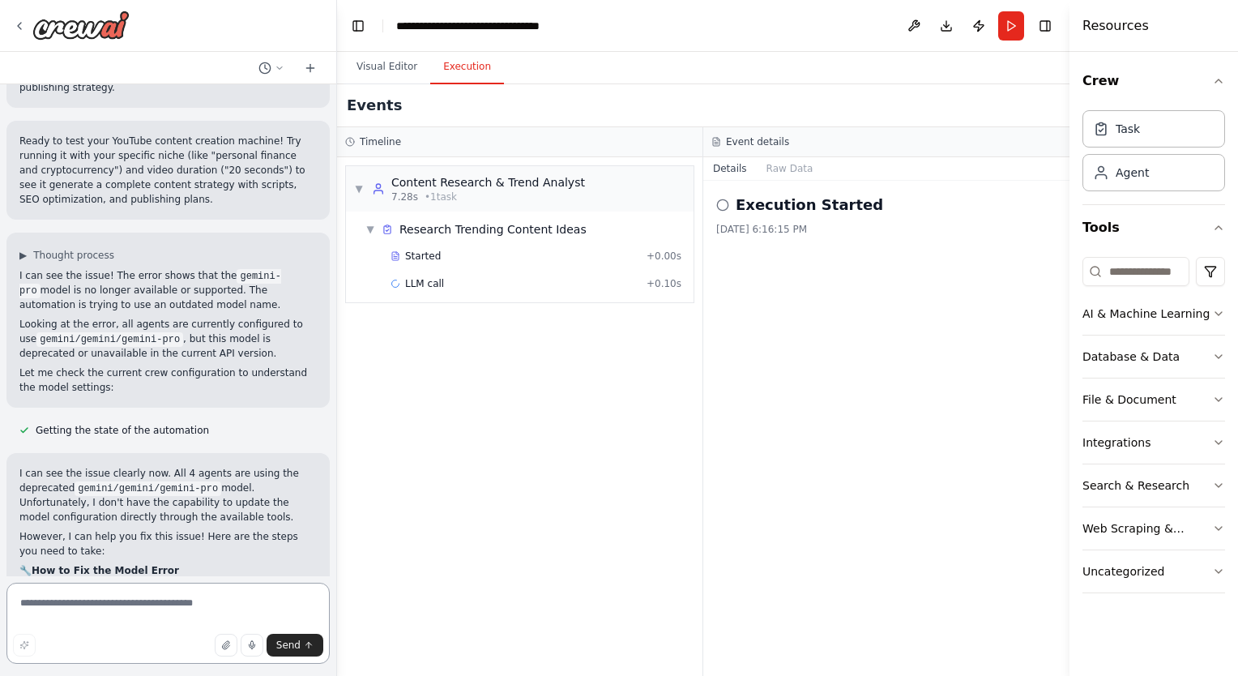
click at [165, 608] on textarea at bounding box center [167, 622] width 323 height 81
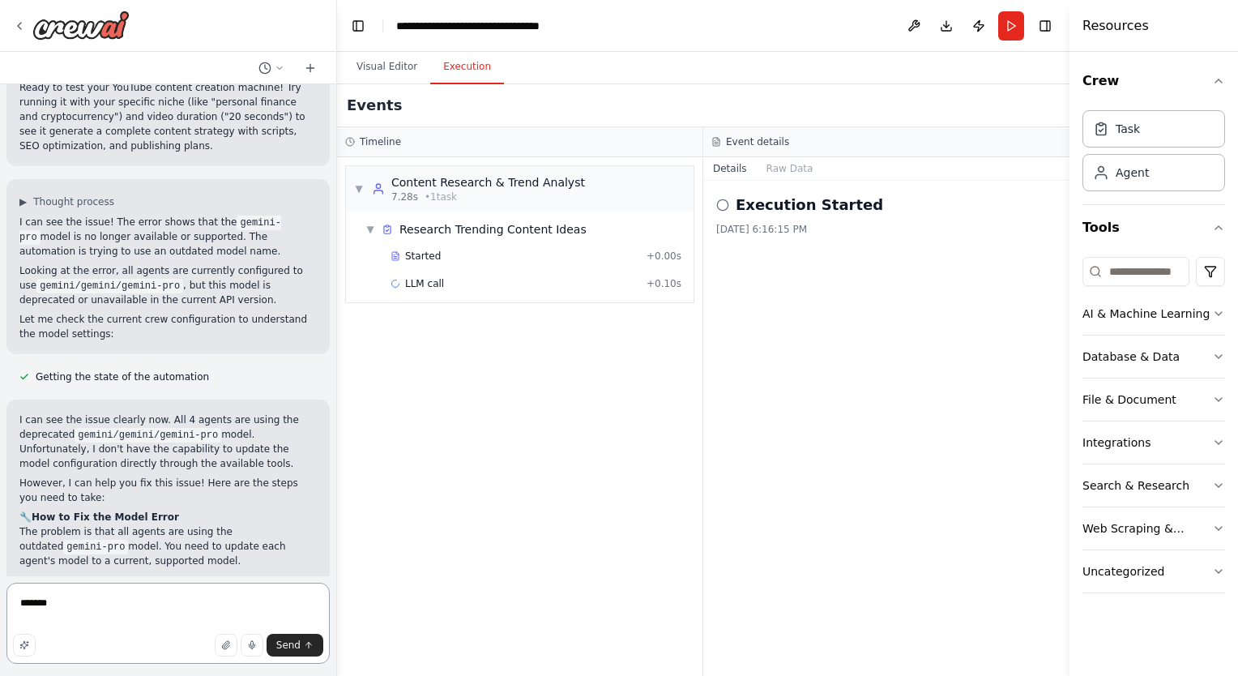
scroll to position [3173, 0]
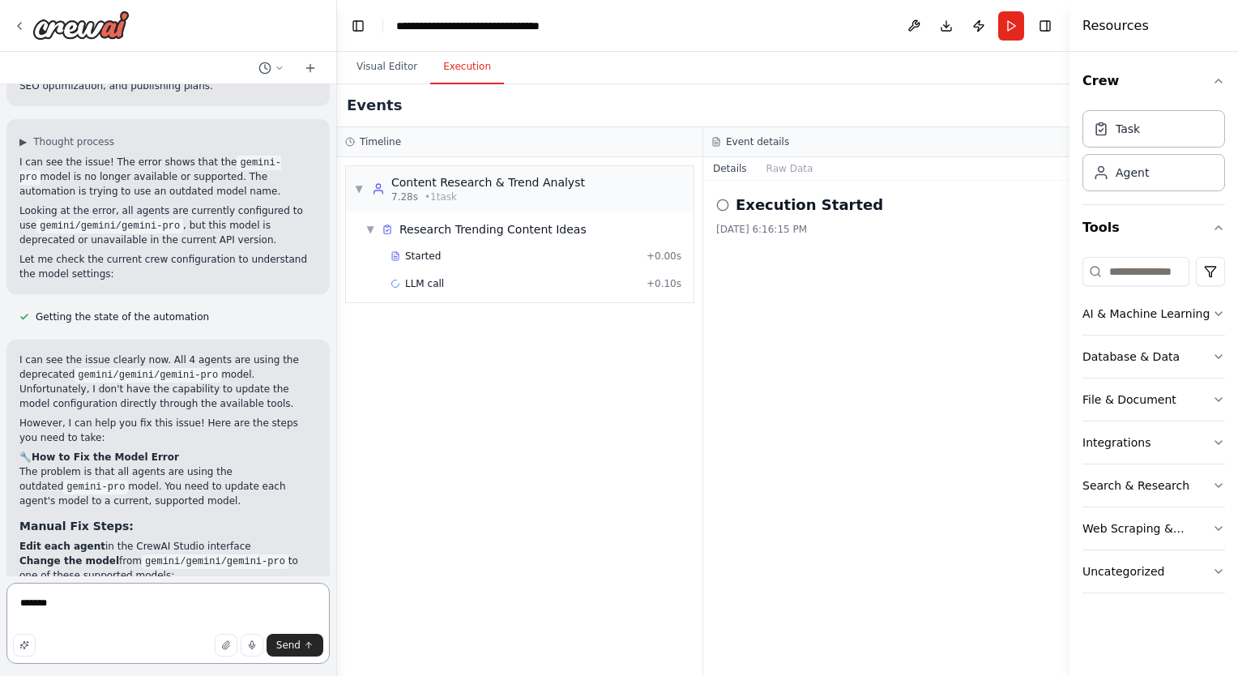
type textarea "********"
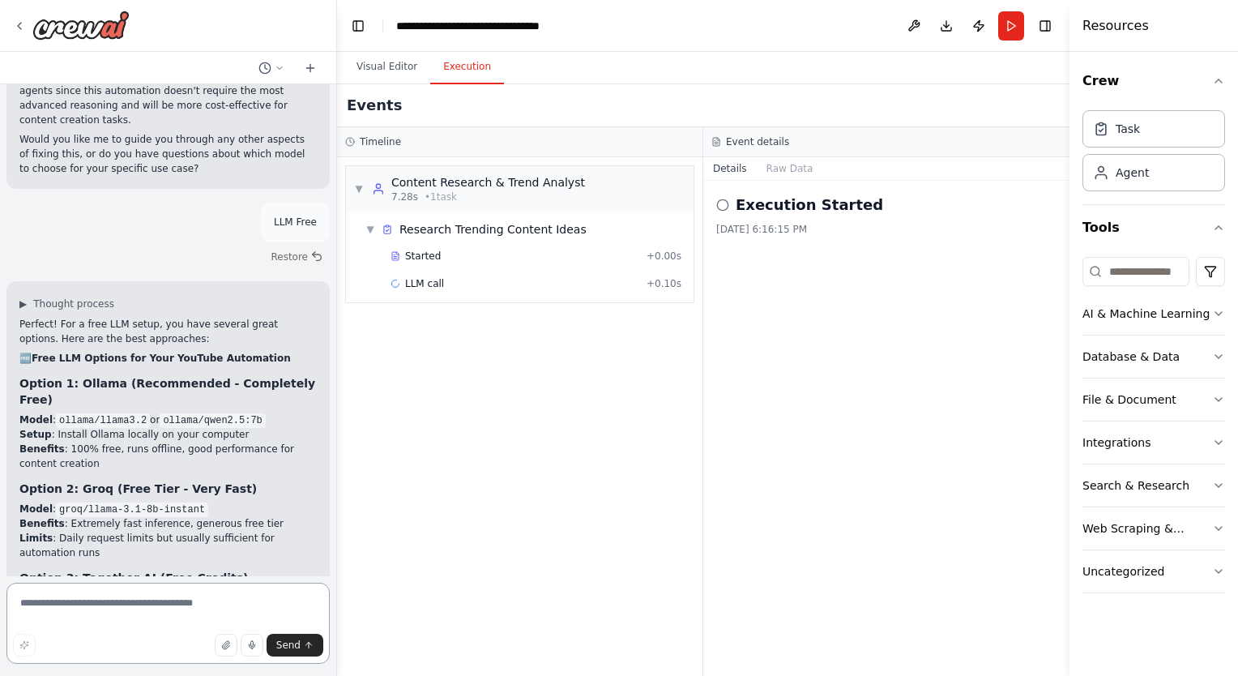
scroll to position [3976, 0]
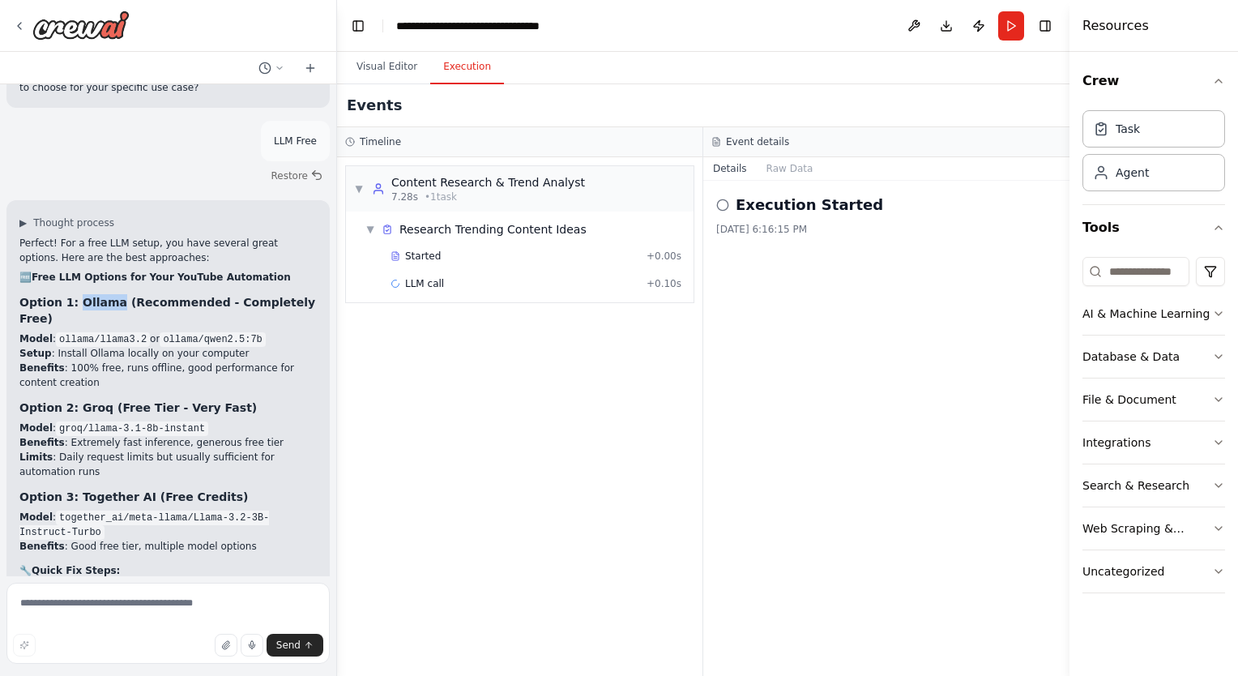
drag, startPoint x: 113, startPoint y: 170, endPoint x: 75, endPoint y: 168, distance: 39.0
click at [75, 296] on strong "Option 1: Ollama (Recommended - Completely Free)" at bounding box center [167, 310] width 296 height 29
drag, startPoint x: 75, startPoint y: 168, endPoint x: 93, endPoint y: 168, distance: 18.6
